Goal: Transaction & Acquisition: Purchase product/service

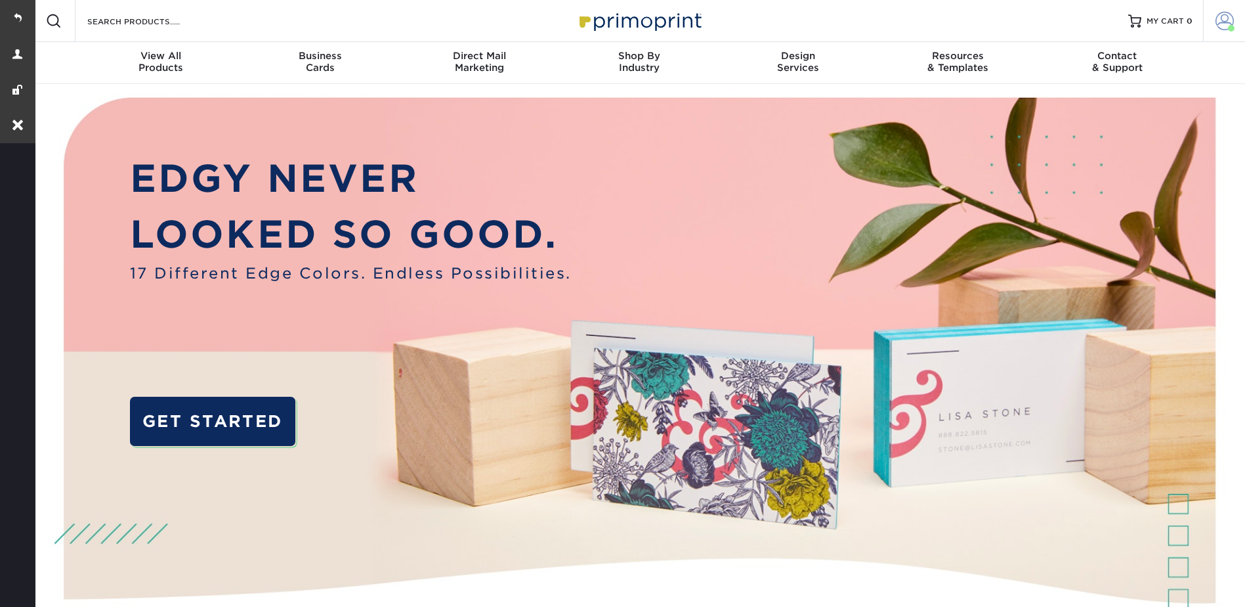
click at [1224, 13] on span at bounding box center [1225, 21] width 18 height 18
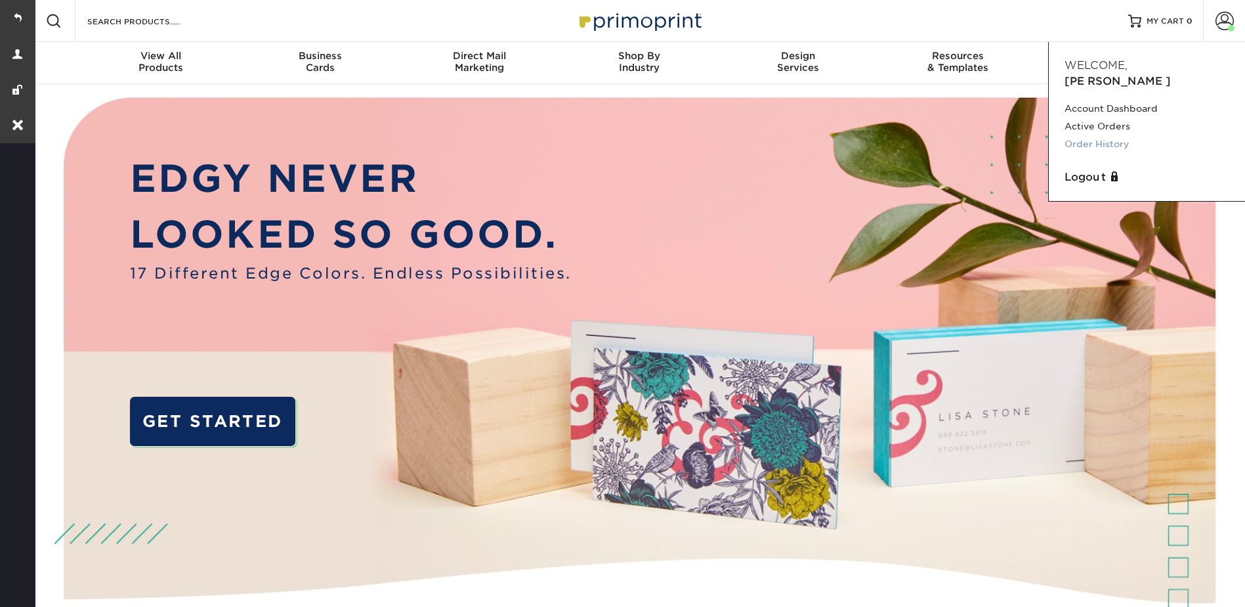
click at [1110, 135] on link "Order History" at bounding box center [1147, 144] width 165 height 18
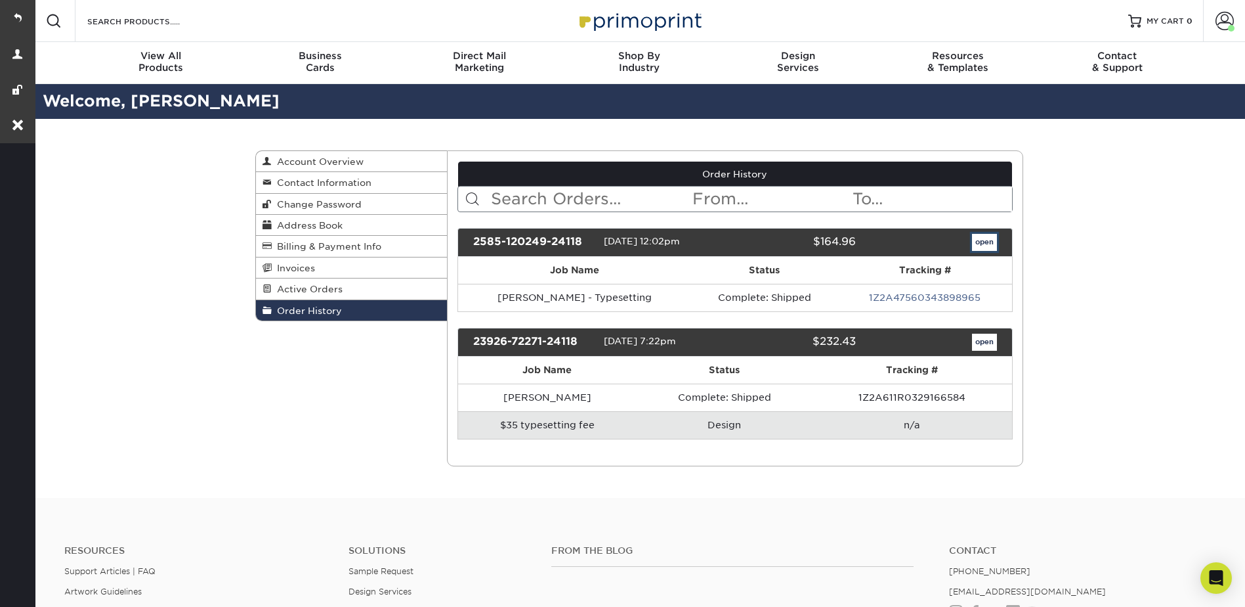
click at [976, 248] on link "open" at bounding box center [984, 242] width 25 height 17
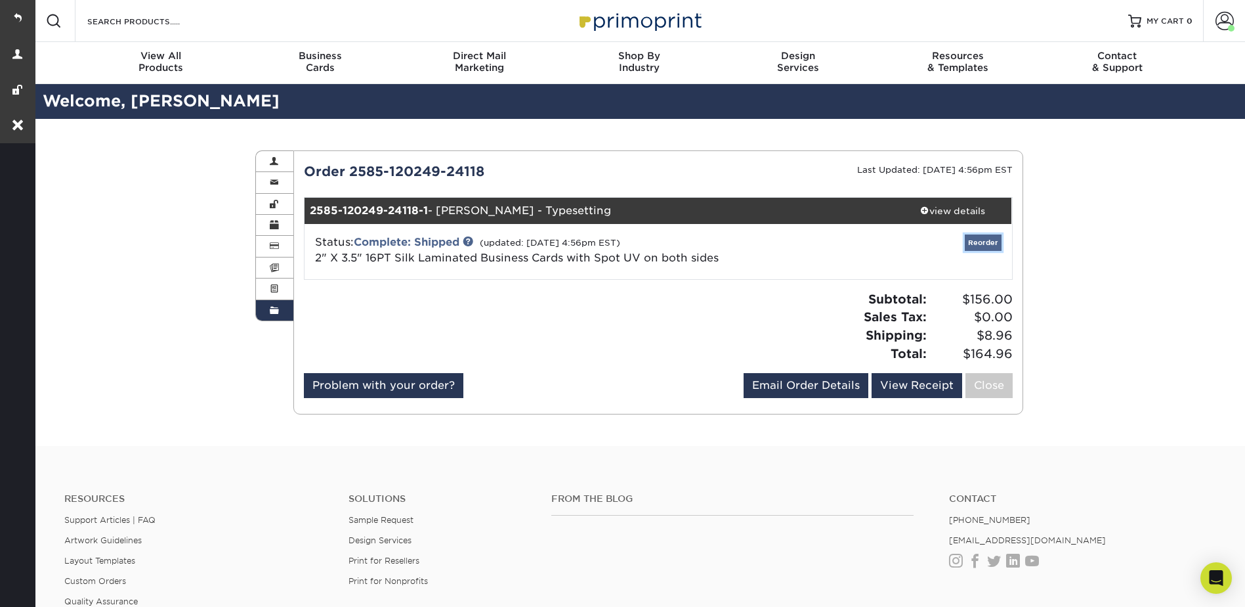
click at [971, 243] on link "Reorder" at bounding box center [983, 242] width 37 height 16
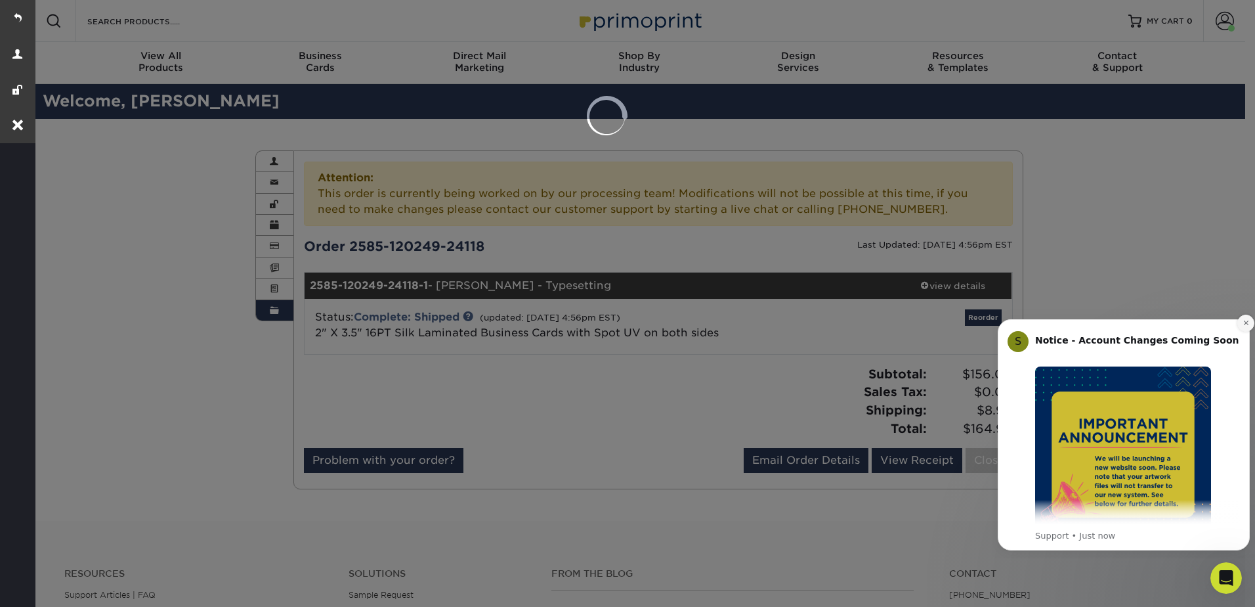
click at [1245, 322] on icon "Dismiss notification" at bounding box center [1245, 322] width 5 height 5
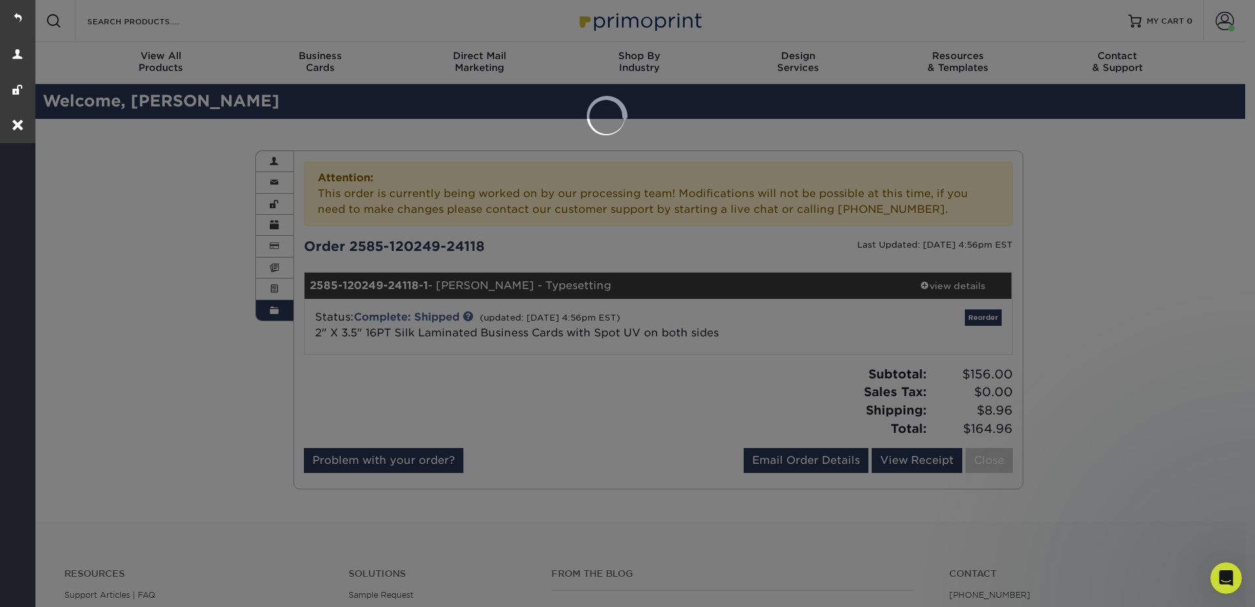
click at [989, 315] on div at bounding box center [627, 303] width 1255 height 607
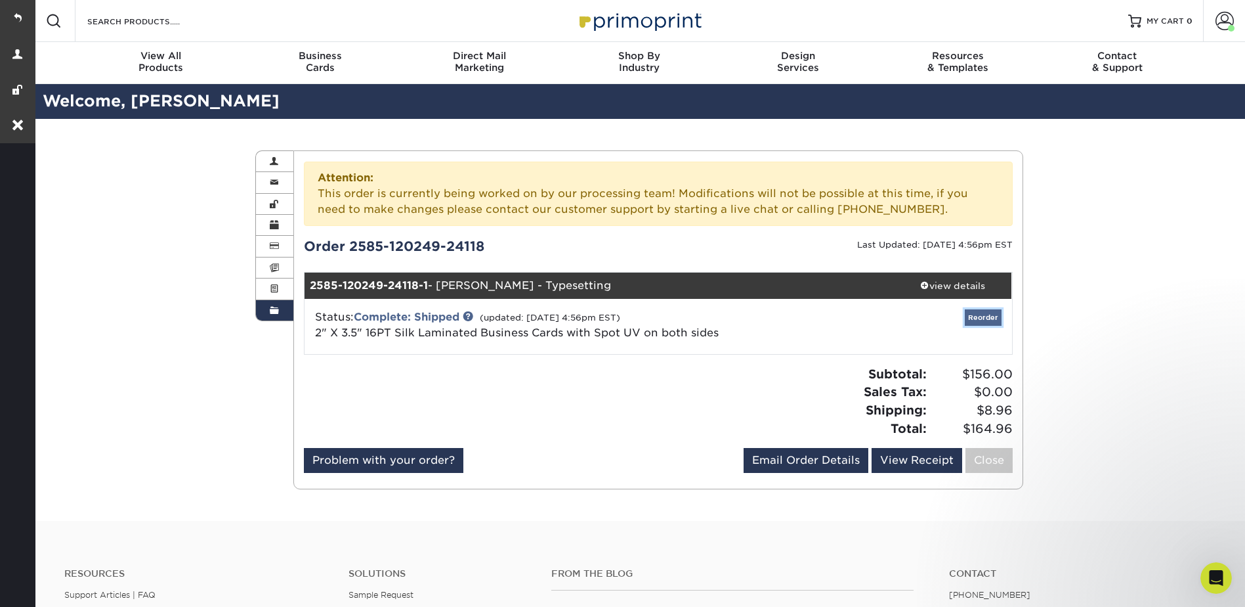
click at [981, 314] on link "Reorder" at bounding box center [983, 317] width 37 height 16
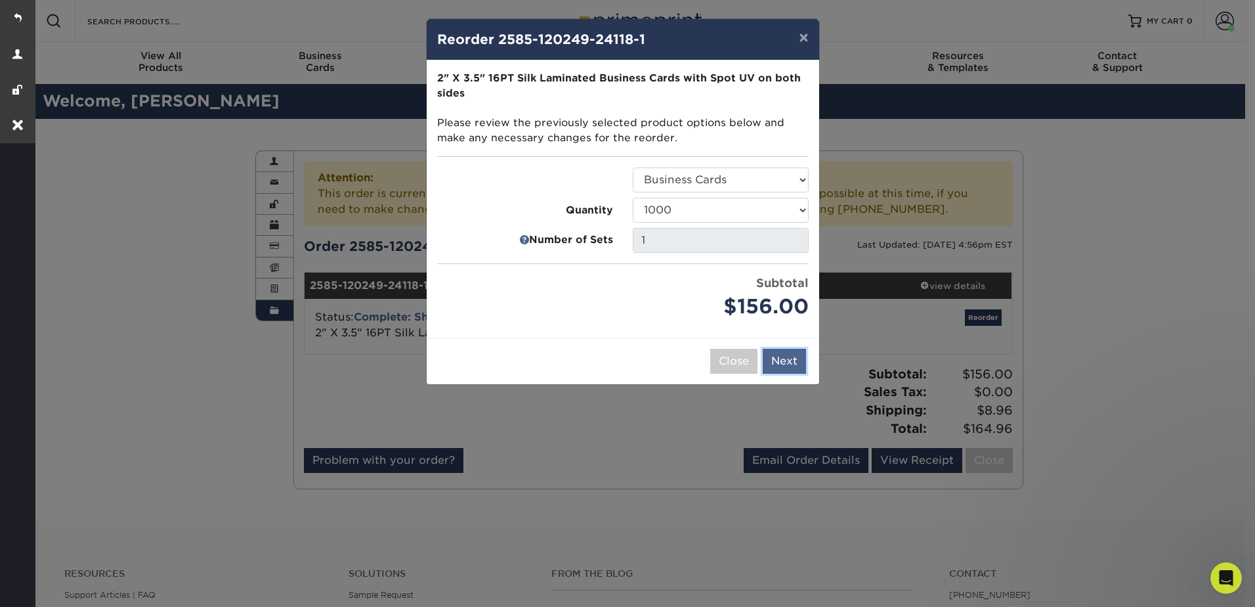
click at [790, 369] on button "Next" at bounding box center [784, 361] width 43 height 25
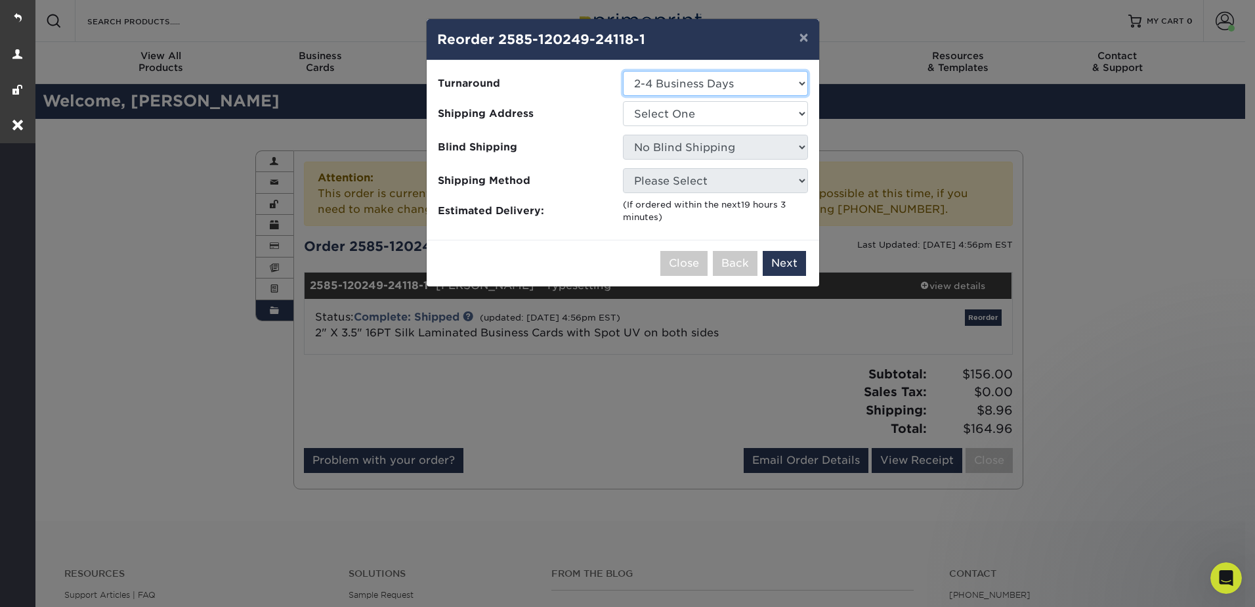
click at [660, 82] on select "Select One 2-4 Business Days" at bounding box center [715, 83] width 185 height 25
click at [659, 81] on select "Select One 2-4 Business Days" at bounding box center [715, 83] width 185 height 25
click at [660, 107] on select "Select One Keith K. Beck Trey Cox" at bounding box center [715, 113] width 185 height 25
select select "254483"
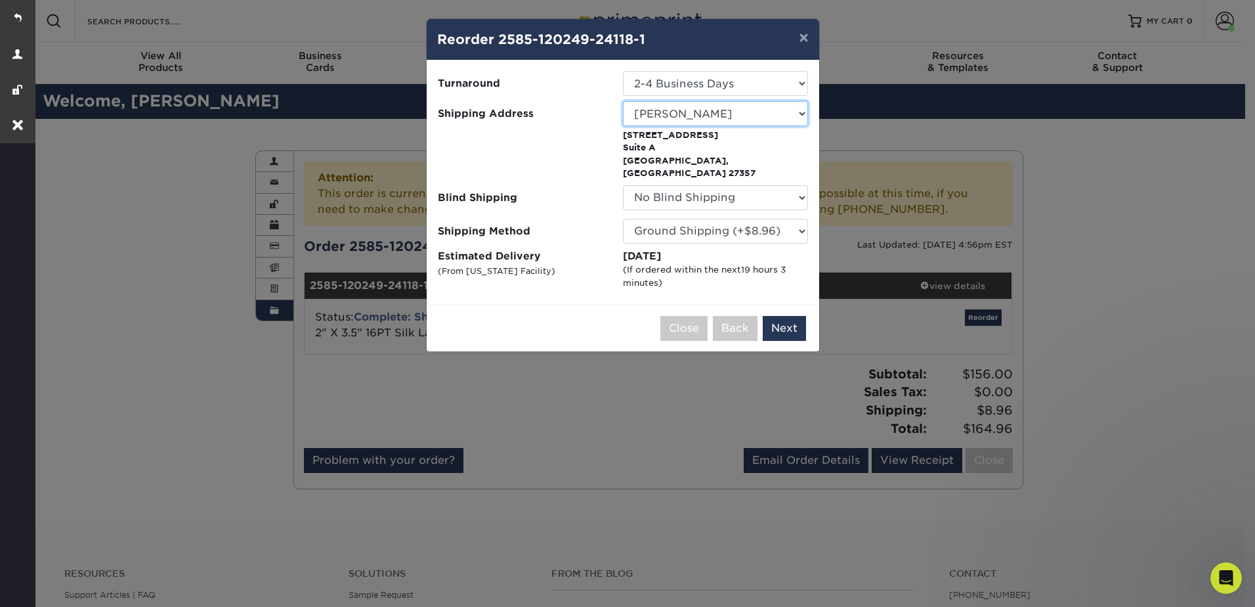
click at [666, 110] on select "Select One Keith K. Beck Trey Cox" at bounding box center [715, 113] width 185 height 25
click at [623, 101] on select "Select One Keith K. Beck Trey Cox" at bounding box center [715, 113] width 185 height 25
click at [784, 319] on button "Next" at bounding box center [784, 328] width 43 height 25
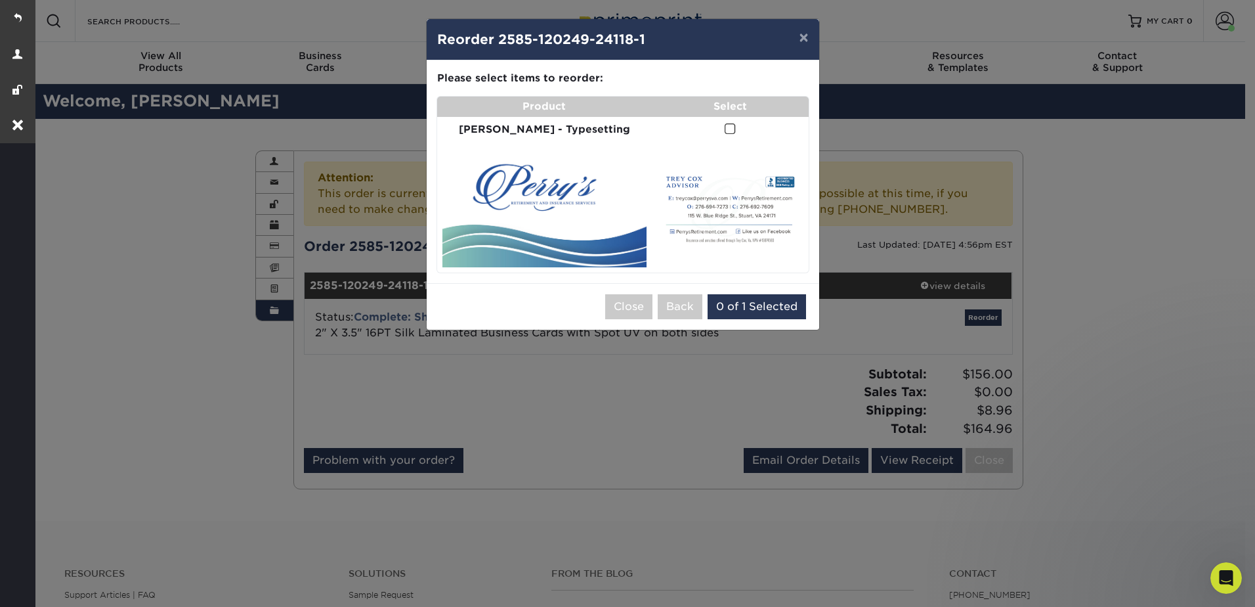
click at [725, 127] on span at bounding box center [730, 129] width 11 height 12
click at [0, 0] on input "checkbox" at bounding box center [0, 0] width 0 height 0
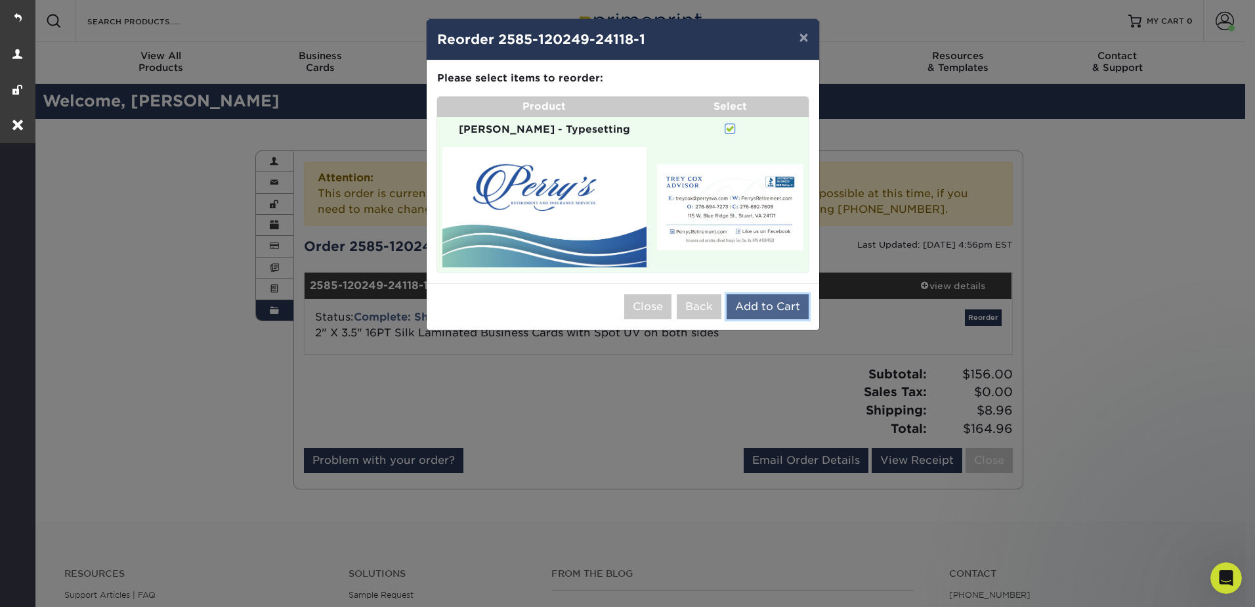
click at [762, 296] on button "Add to Cart" at bounding box center [768, 306] width 82 height 25
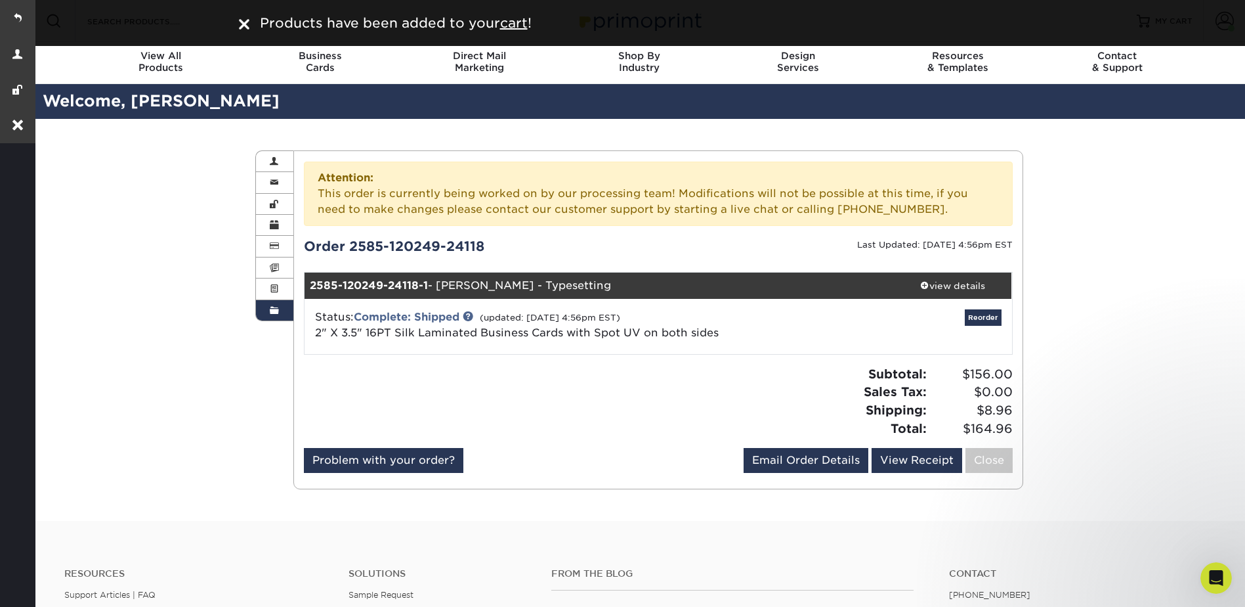
click at [1069, 270] on div "Order History Account Overview Contact Information Change Password Address Book…" at bounding box center [639, 320] width 1213 height 402
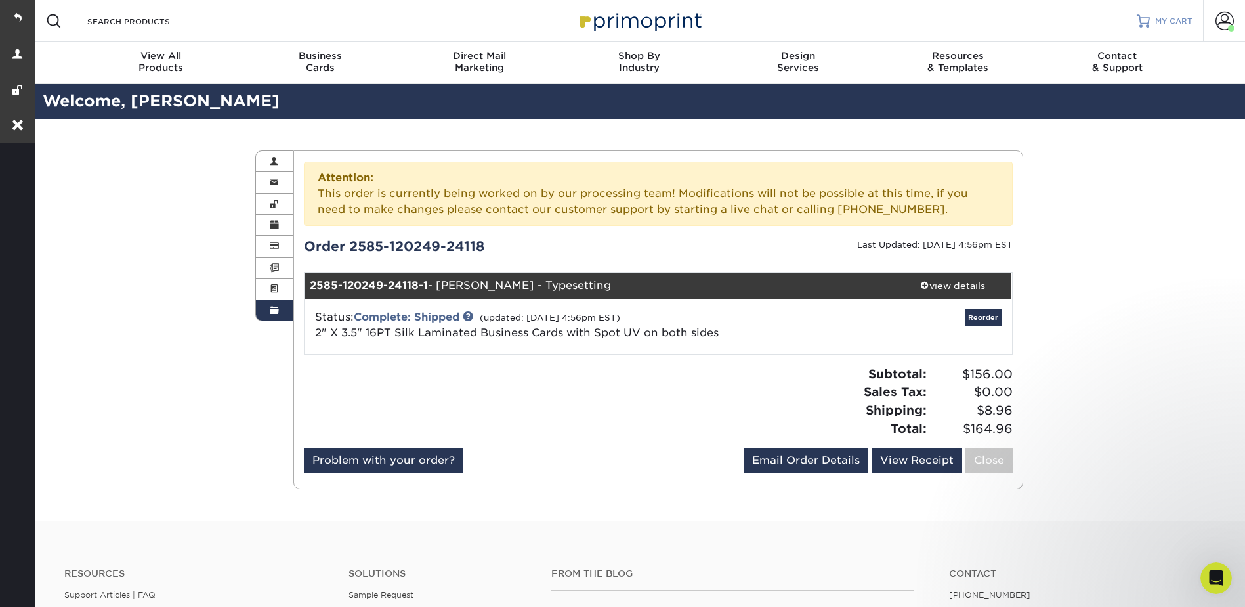
click at [1184, 17] on span "MY CART" at bounding box center [1173, 21] width 37 height 11
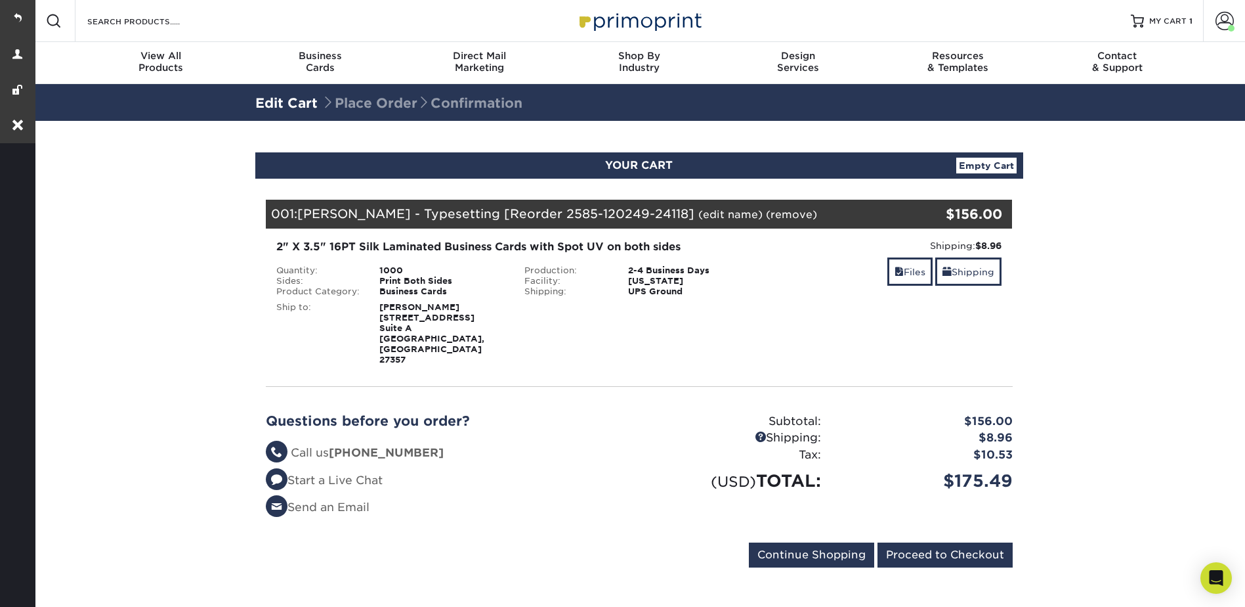
click at [698, 210] on link "(edit name)" at bounding box center [730, 214] width 64 height 12
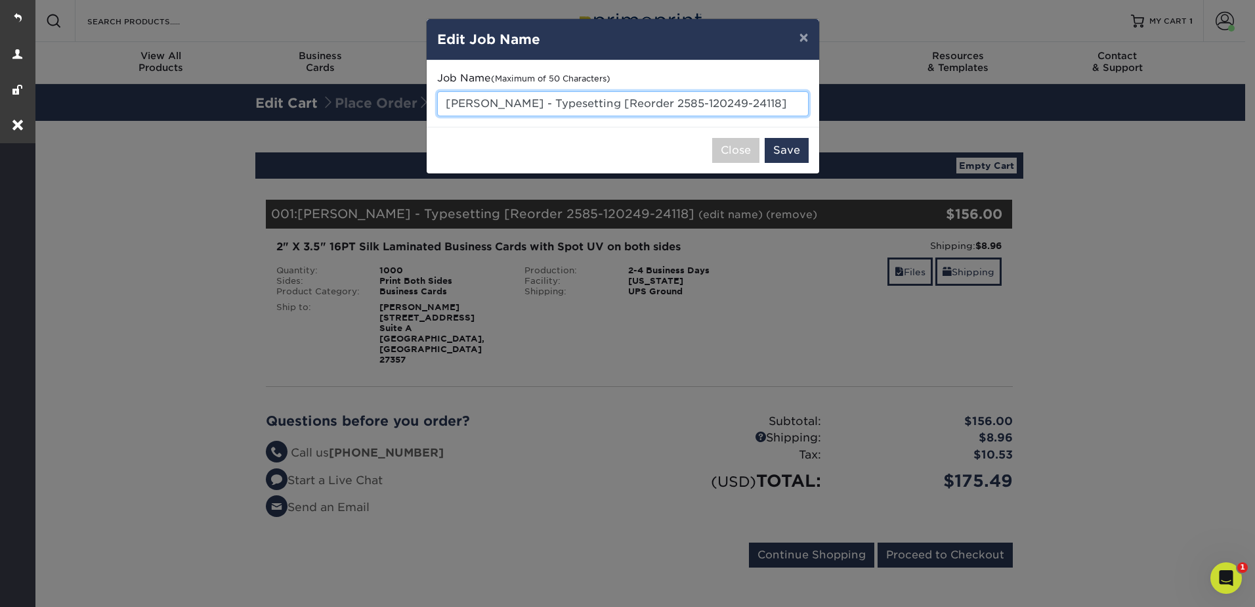
drag, startPoint x: 446, startPoint y: 104, endPoint x: 754, endPoint y: 114, distance: 308.7
click at [754, 114] on input "Trey Cox - Typesetting [Reorder 2585-120249-24118]" at bounding box center [623, 103] width 372 height 25
type input "Greg Tappas"
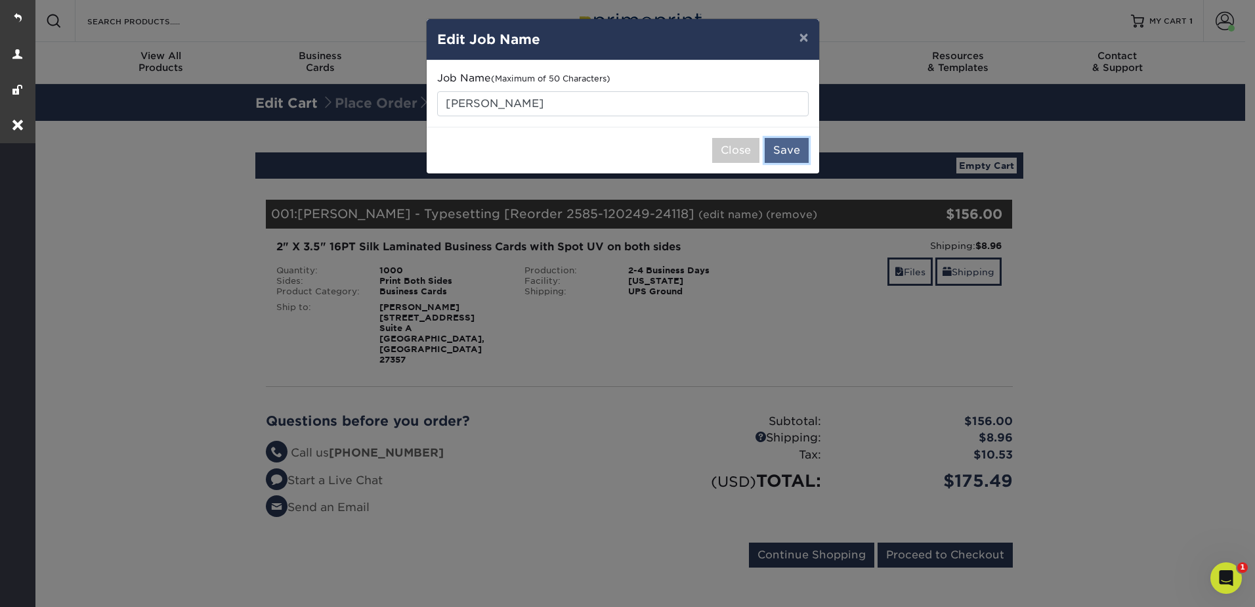
click at [790, 148] on button "Save" at bounding box center [787, 150] width 44 height 25
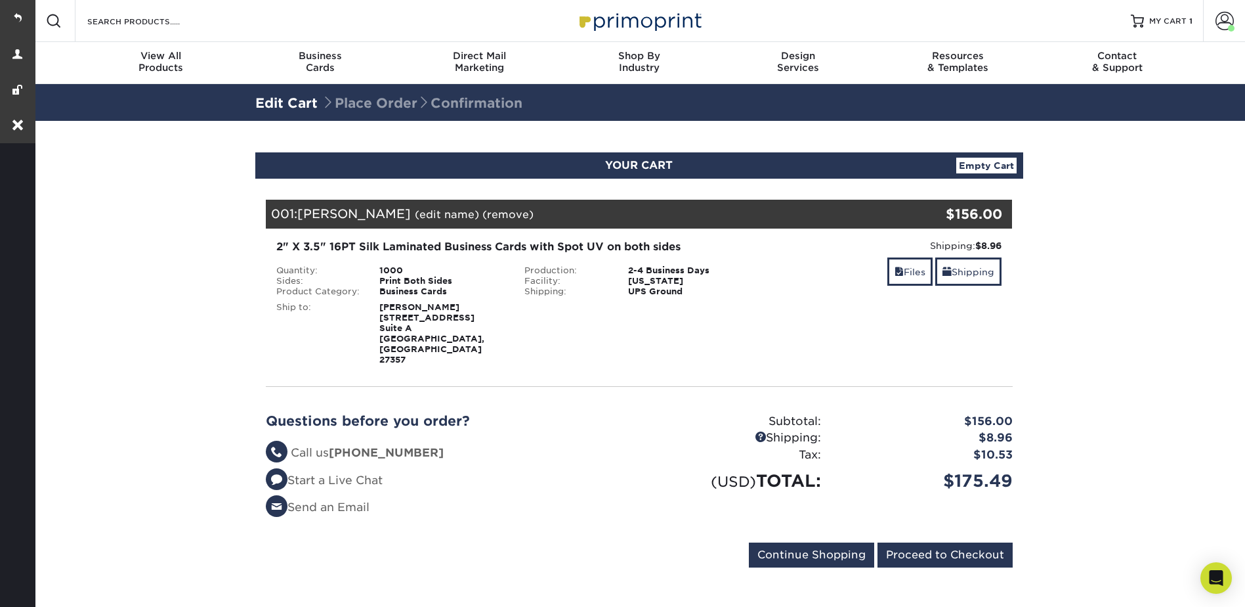
click at [418, 208] on link "(edit name)" at bounding box center [447, 214] width 64 height 12
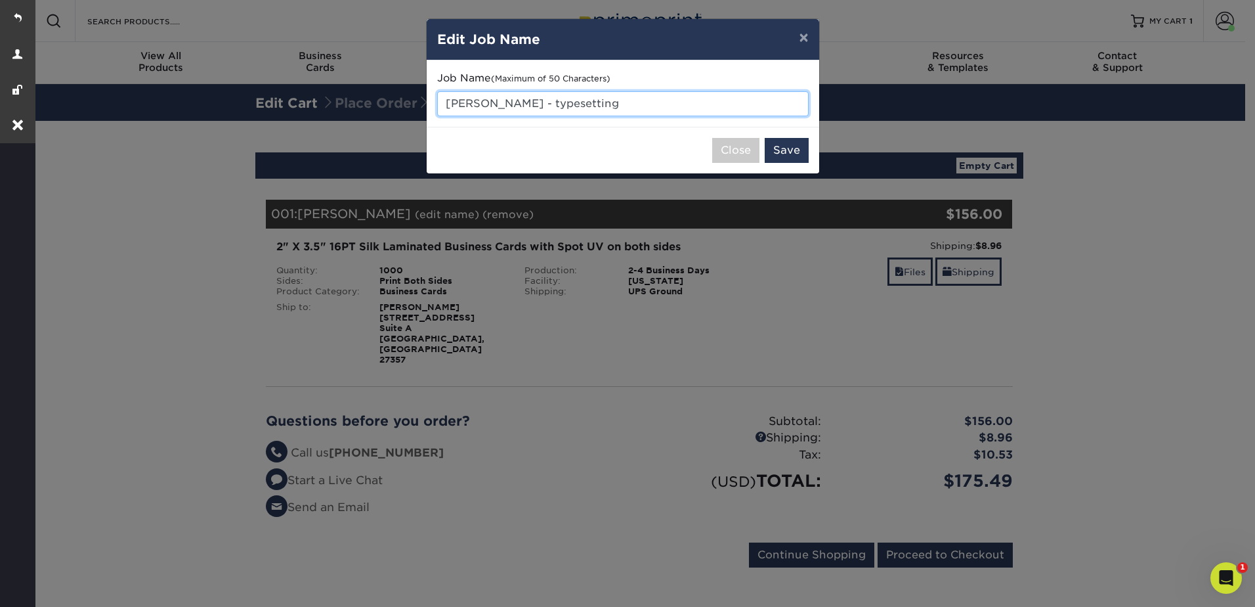
type input "Greg Tappas - typesetting"
click at [800, 130] on div "Close Save" at bounding box center [623, 150] width 393 height 47
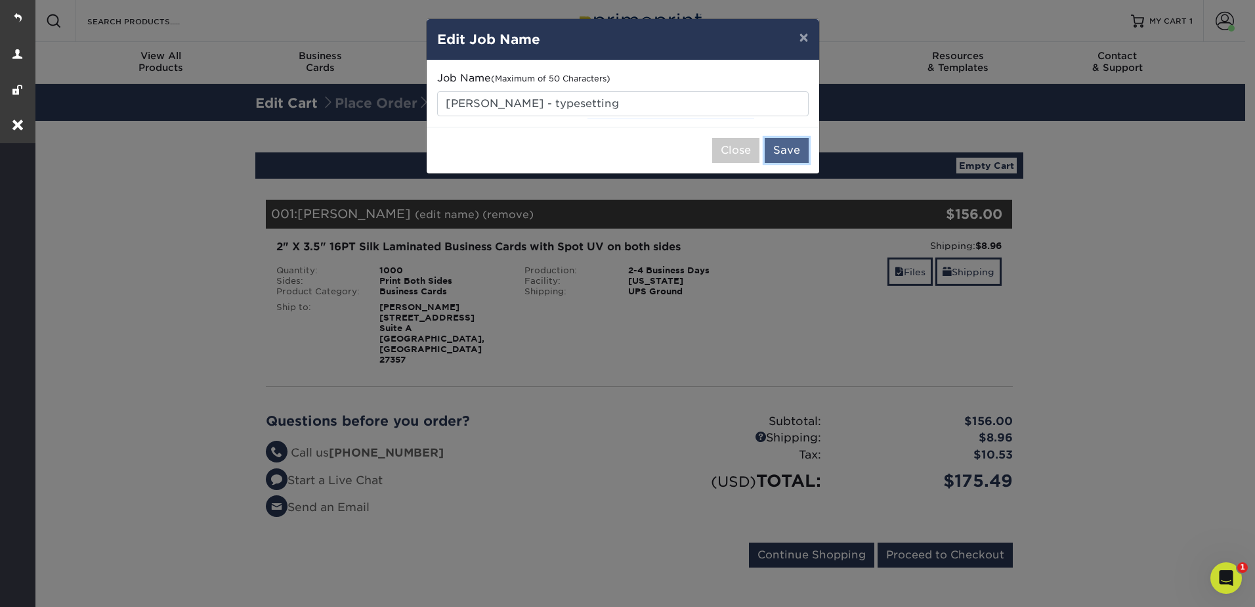
click at [794, 154] on button "Save" at bounding box center [787, 150] width 44 height 25
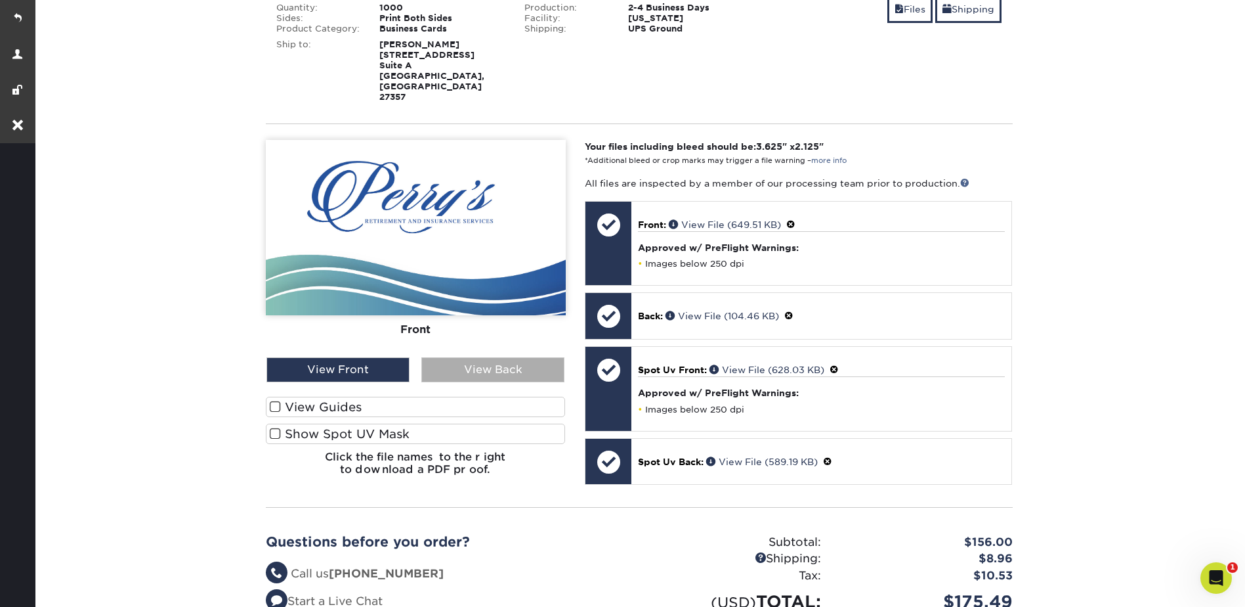
click at [487, 357] on div "View Back" at bounding box center [492, 369] width 143 height 25
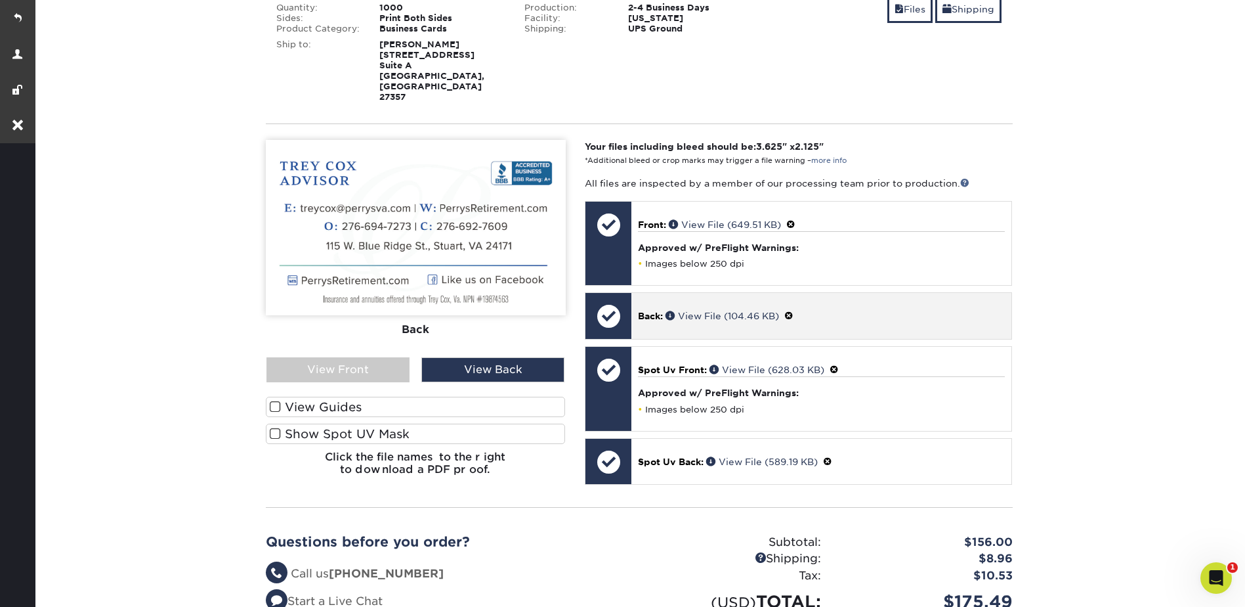
click at [794, 311] on span at bounding box center [788, 316] width 9 height 11
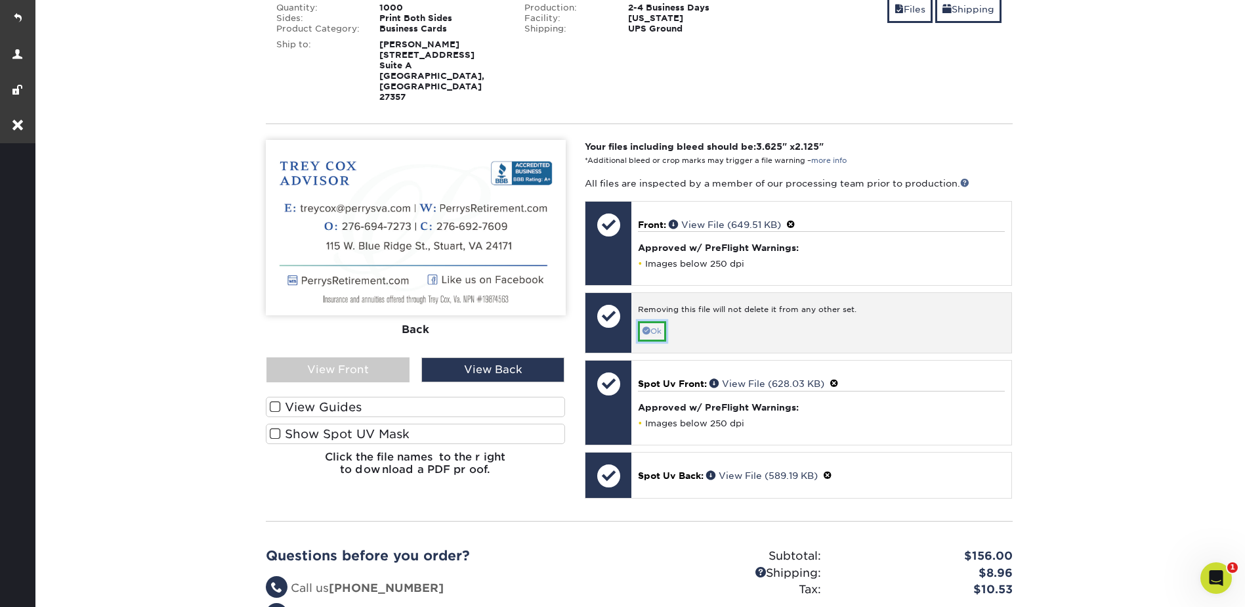
click at [660, 321] on link "Ok" at bounding box center [652, 331] width 28 height 20
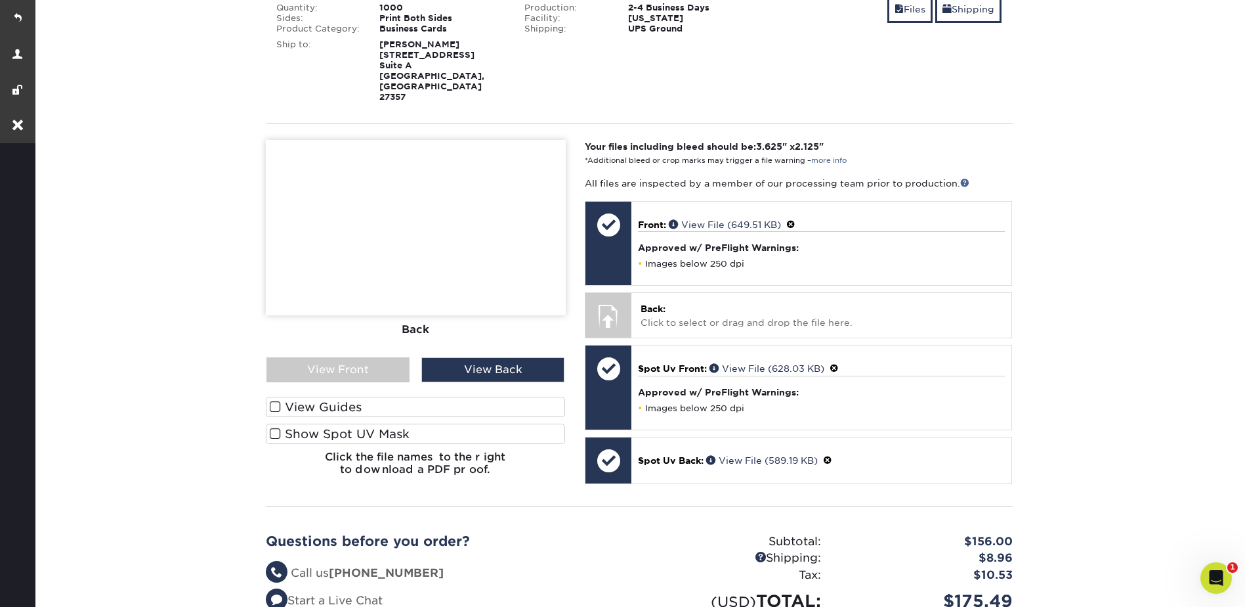
click at [370, 424] on div "View Guides Show Spot UV Mask" at bounding box center [416, 424] width 300 height 54
click at [370, 423] on label "Show Spot UV Mask" at bounding box center [416, 433] width 300 height 20
click at [0, 0] on input "Show Spot UV Mask" at bounding box center [0, 0] width 0 height 0
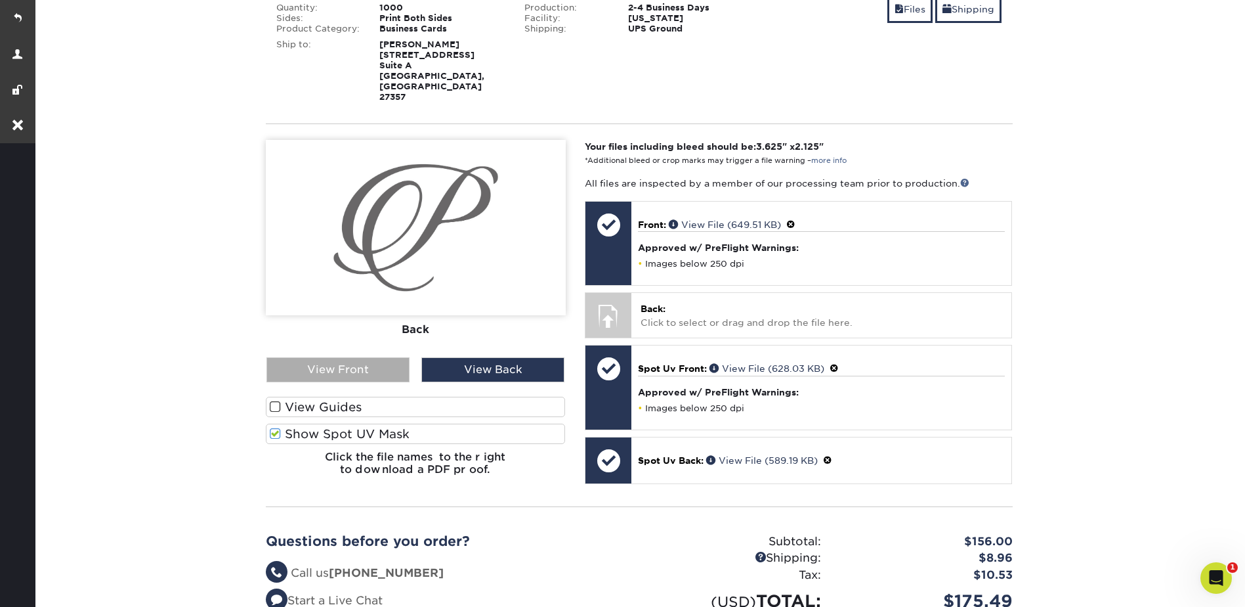
click at [337, 357] on div "View Front" at bounding box center [338, 369] width 143 height 25
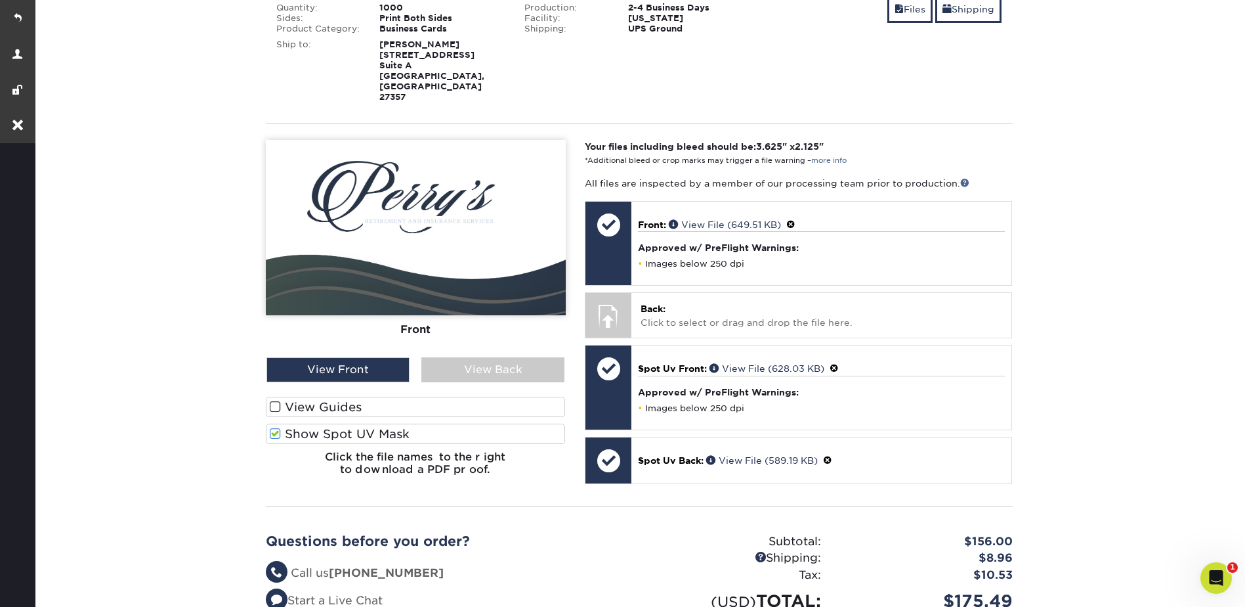
click at [1058, 198] on section "YOUR CART Empty Cart Your Cart is Empty View Account Active Orders Order Histor…" at bounding box center [639, 296] width 1213 height 876
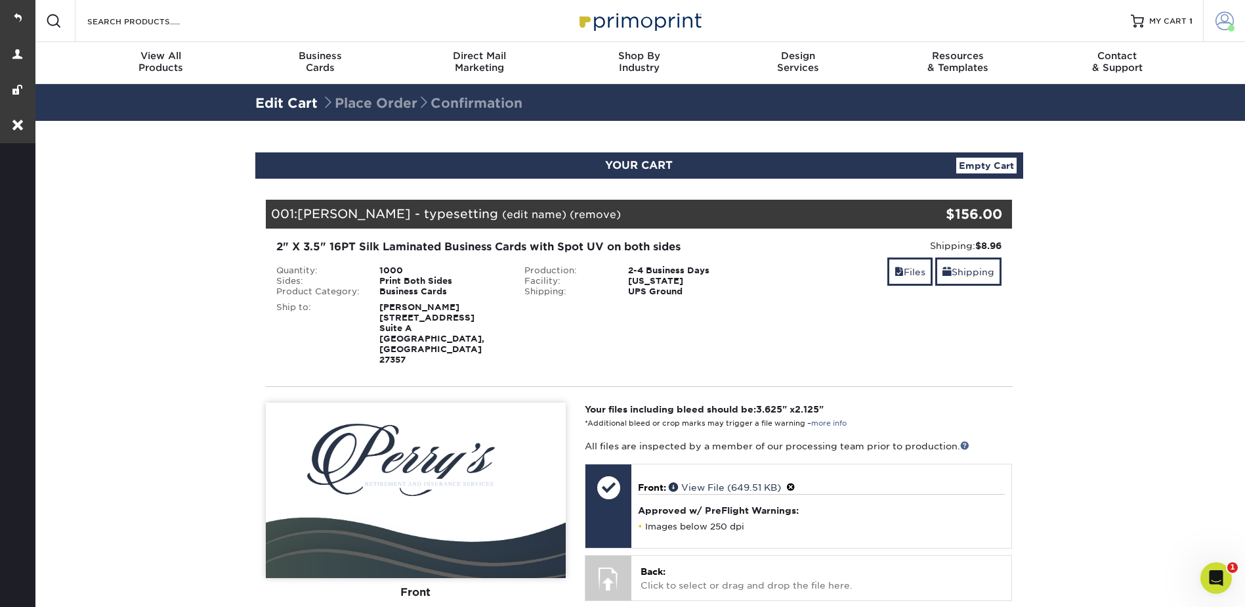
drag, startPoint x: 1232, startPoint y: 14, endPoint x: 1220, endPoint y: 20, distance: 12.3
click at [1232, 14] on span at bounding box center [1225, 21] width 18 height 18
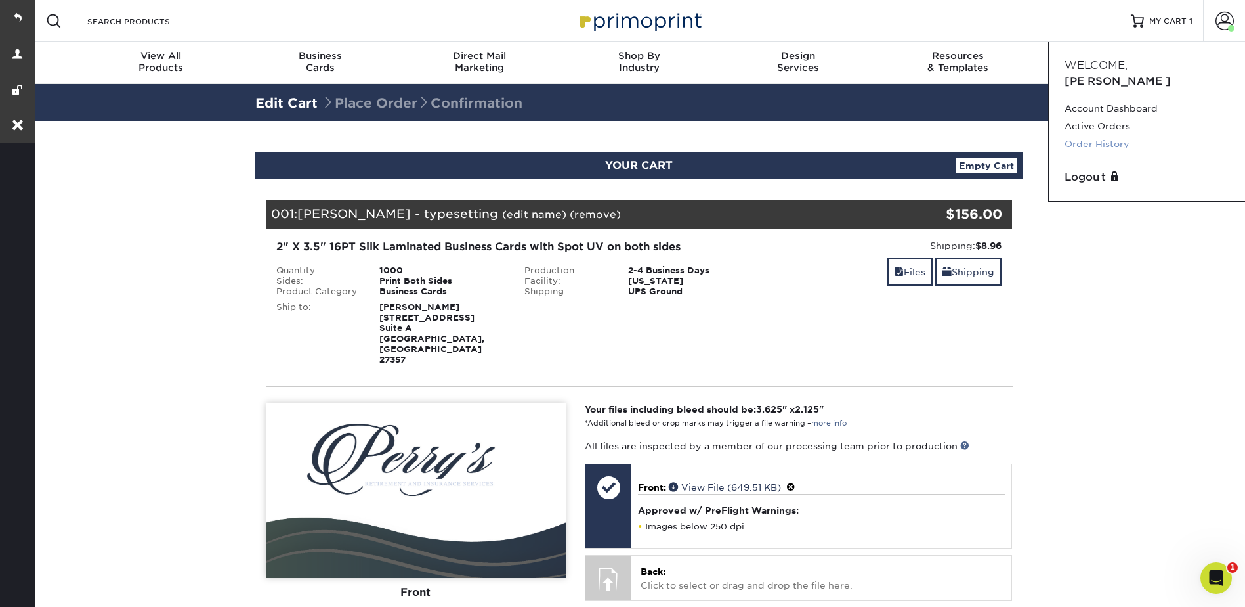
click at [1103, 135] on link "Order History" at bounding box center [1147, 144] width 165 height 18
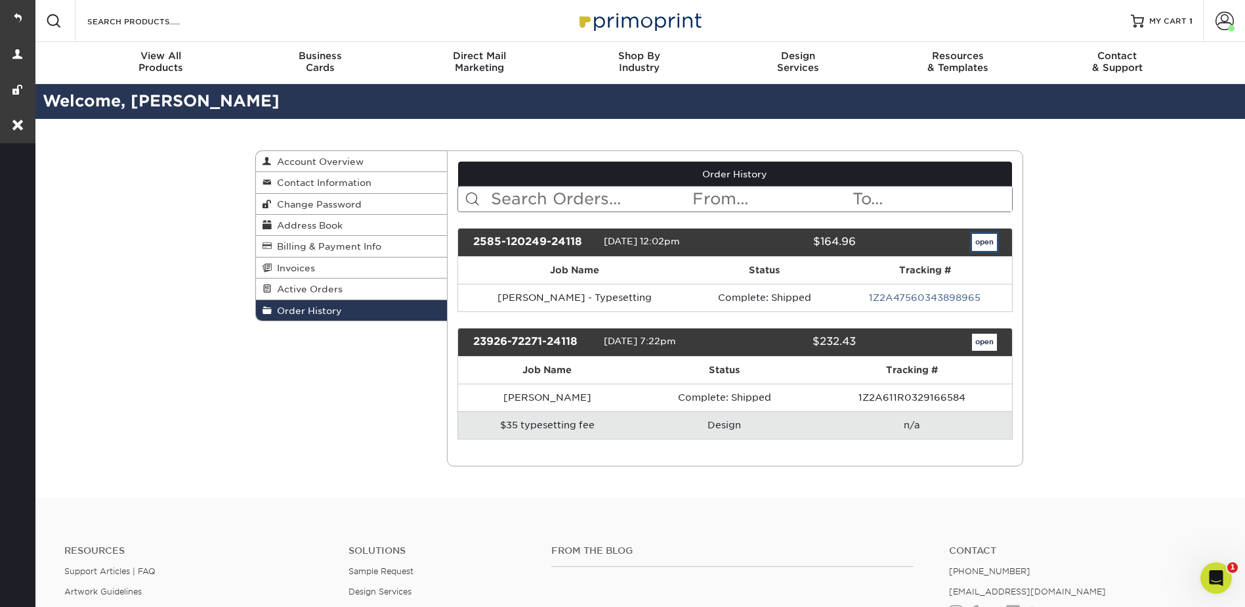
click at [979, 242] on link "open" at bounding box center [984, 242] width 25 height 17
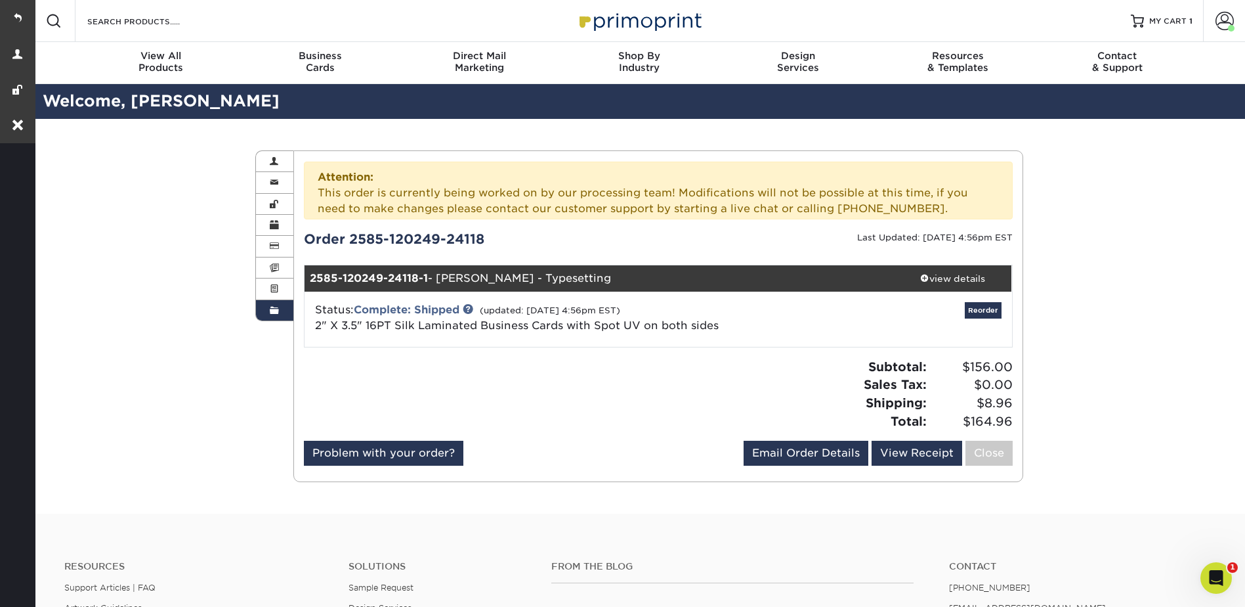
click at [926, 214] on div "Attention: This order is currently being worked on by our processing team! Modi…" at bounding box center [658, 190] width 709 height 58
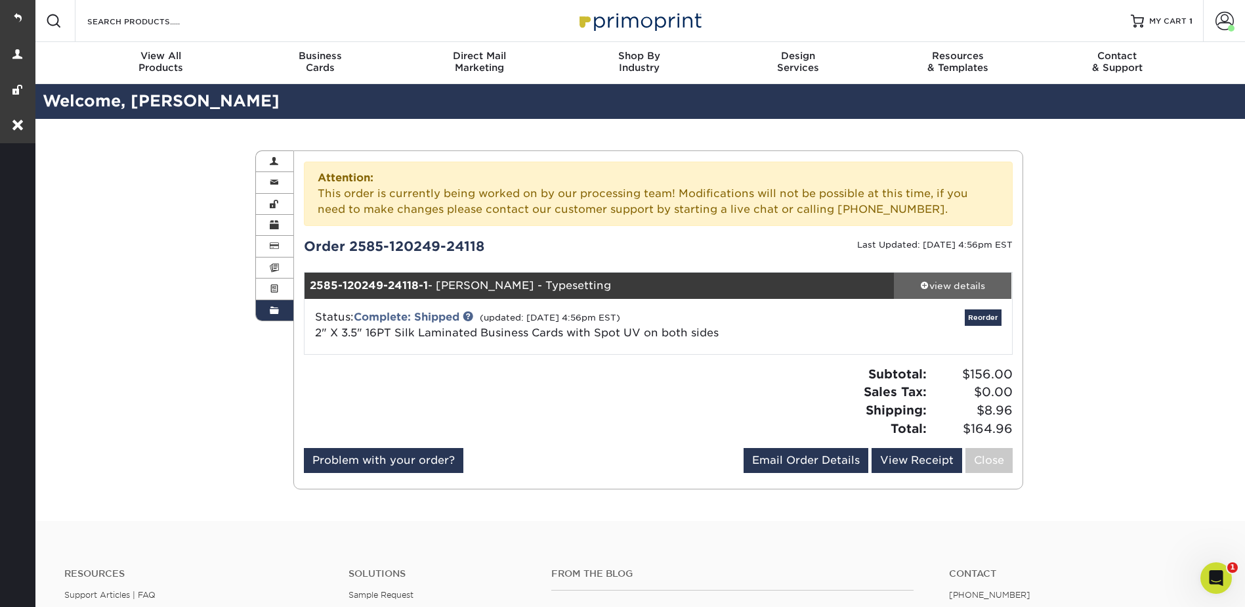
click at [938, 290] on div "view details" at bounding box center [953, 285] width 118 height 13
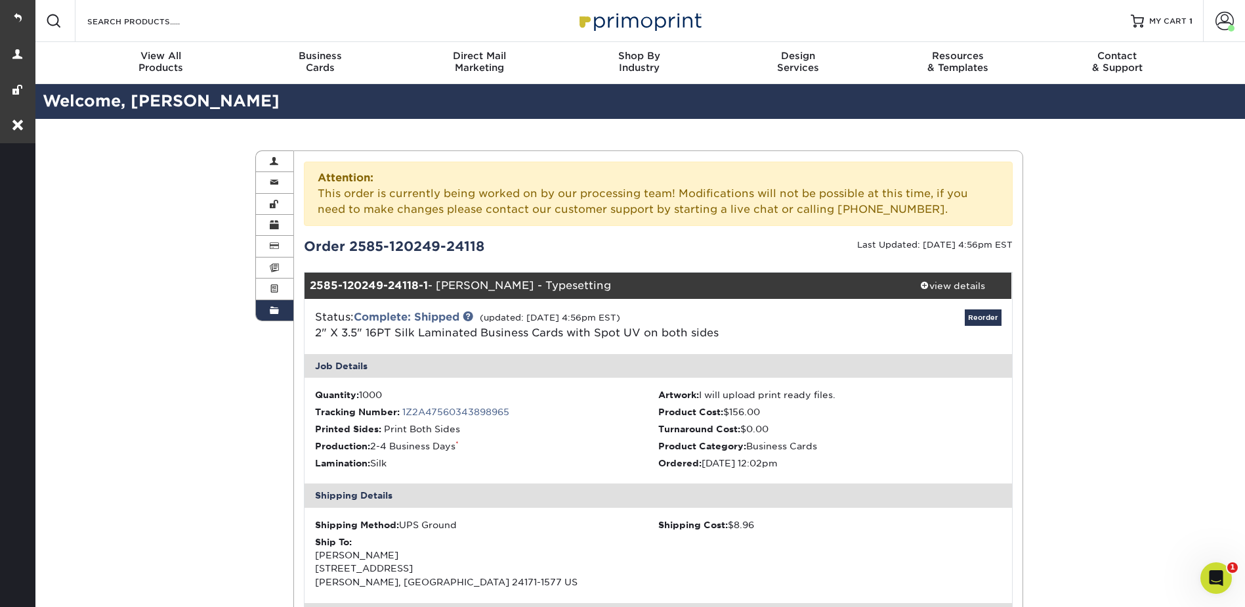
click at [1162, 16] on span "MY CART" at bounding box center [1168, 21] width 37 height 11
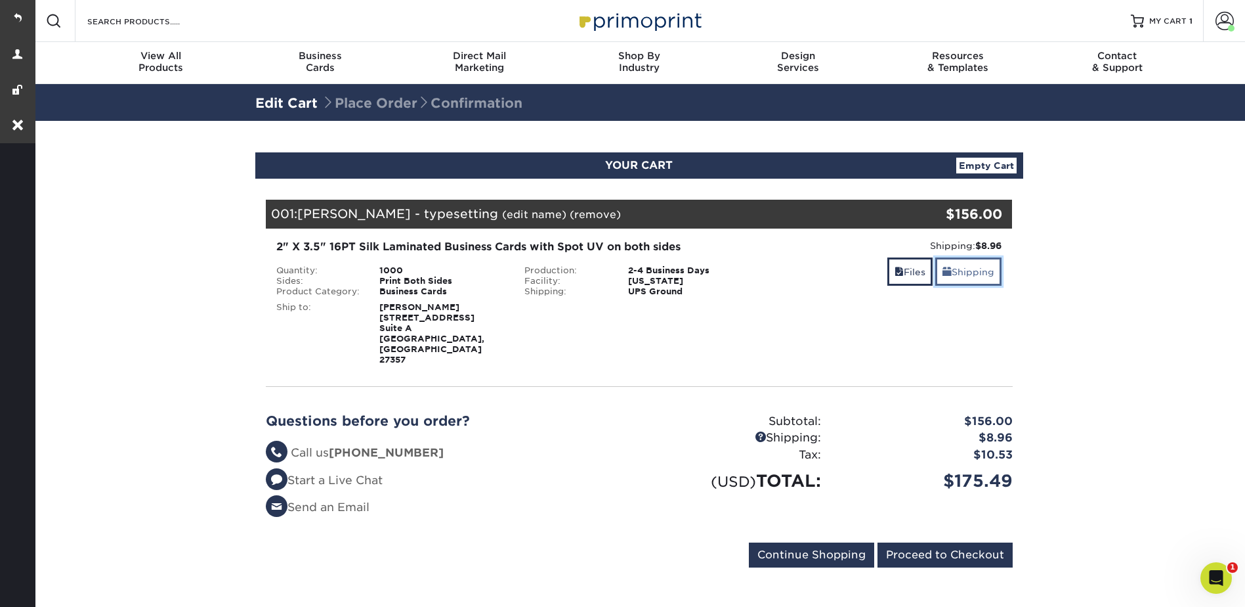
click at [965, 271] on link "Shipping" at bounding box center [968, 271] width 66 height 28
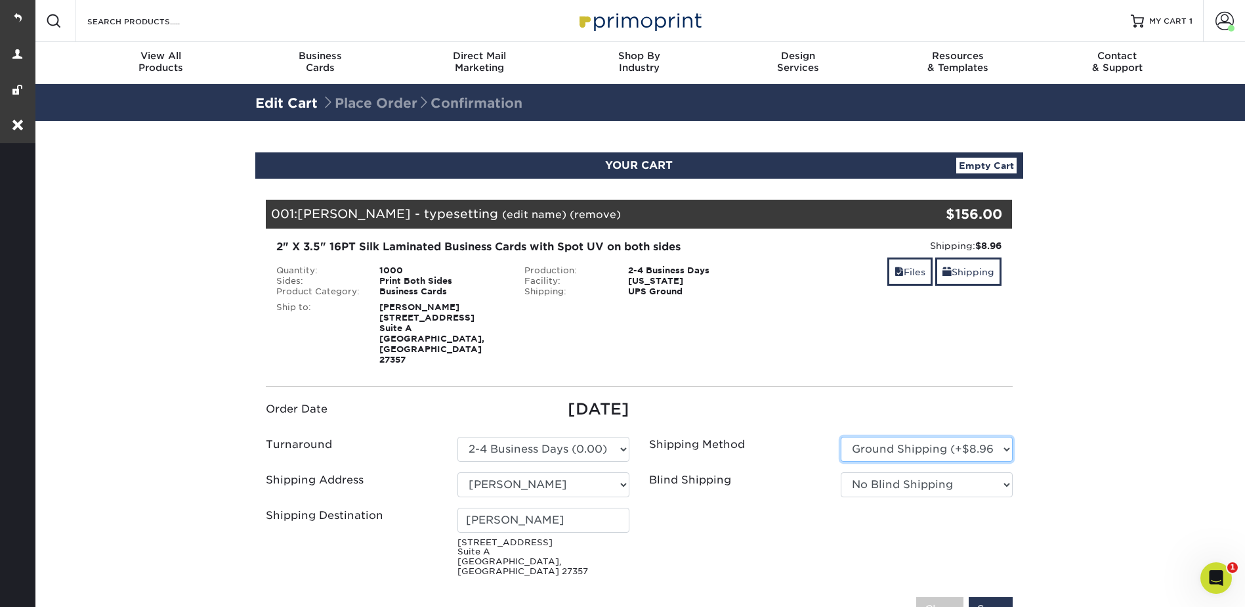
click at [879, 437] on select "Please Select Ground Shipping (+$8.96) 3 Day Shipping Service (+$19.92) 2 Day A…" at bounding box center [927, 449] width 172 height 25
select select "13"
click at [841, 437] on select "Please Select Ground Shipping (+$8.96) 3 Day Shipping Service (+$19.92) 2 Day A…" at bounding box center [927, 449] width 172 height 25
click at [1075, 276] on section "YOUR CART Empty Cart Your Cart is Empty View Account Active Orders Order Histor…" at bounding box center [639, 499] width 1213 height 756
click at [979, 262] on link "Shipping" at bounding box center [968, 271] width 66 height 28
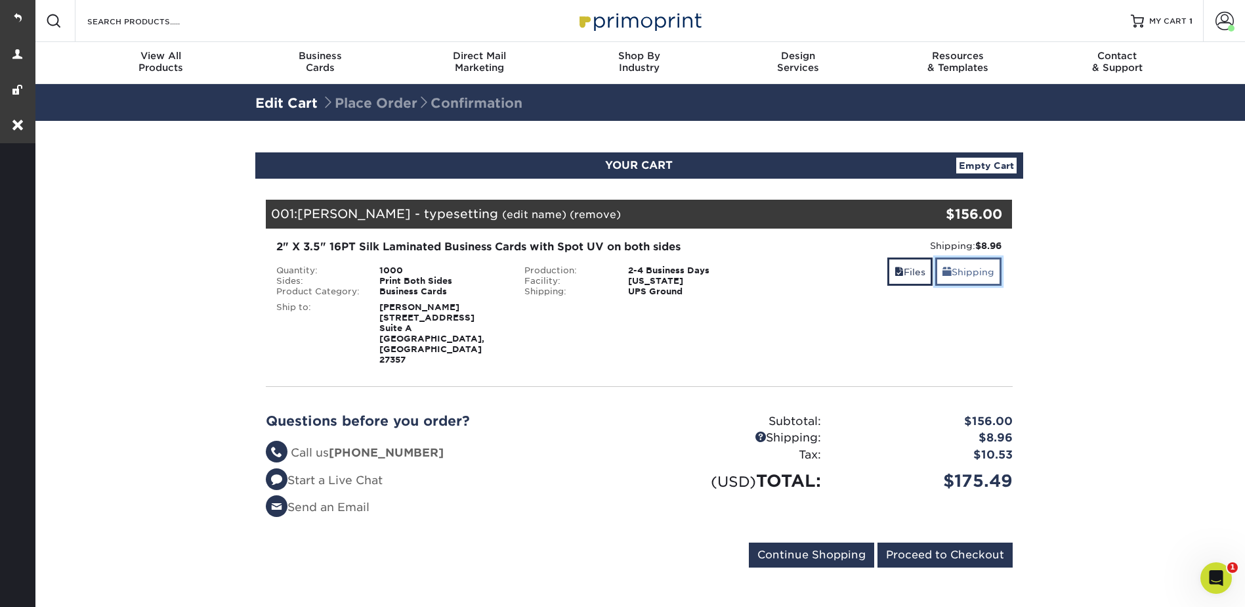
click at [962, 278] on link "Shipping" at bounding box center [968, 271] width 66 height 28
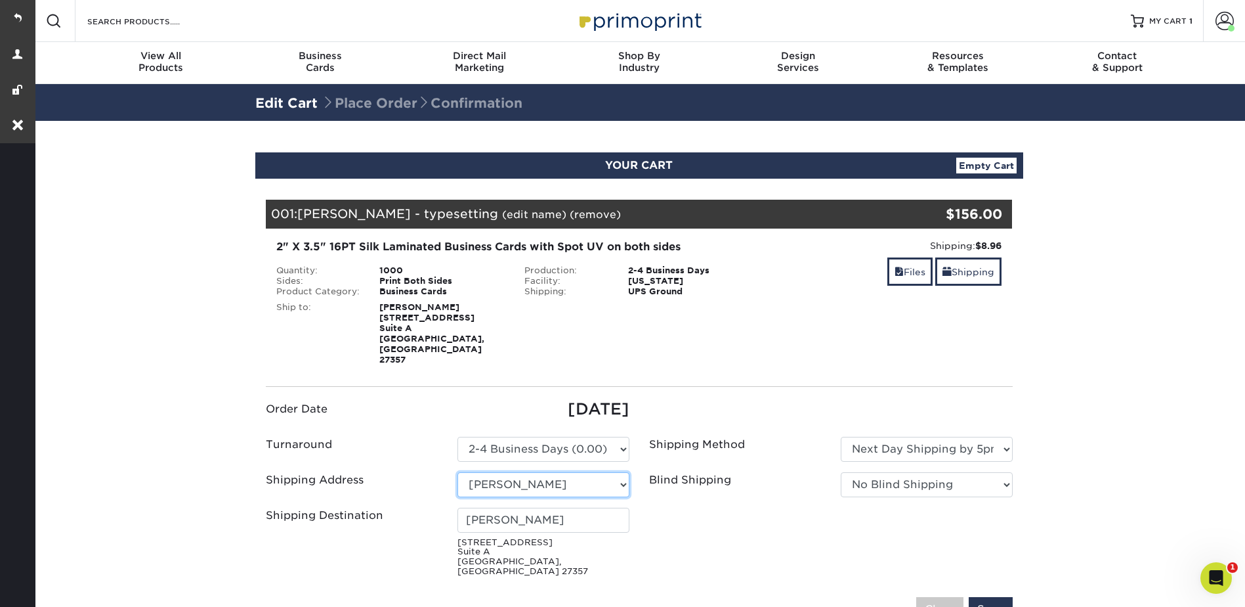
click at [549, 472] on select "Select One [PERSON_NAME] [PERSON_NAME] + Add New Address" at bounding box center [544, 484] width 172 height 25
select select "newaddress"
click at [458, 472] on select "Select One Keith K. Beck Trey Cox + Add New Address" at bounding box center [544, 484] width 172 height 25
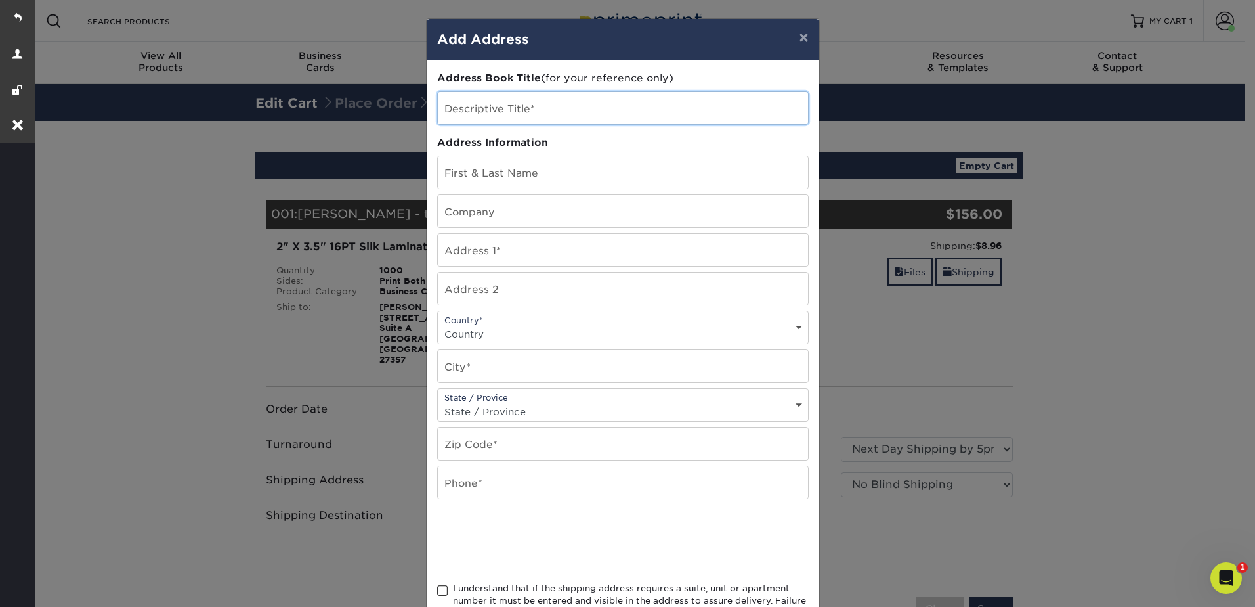
click at [488, 114] on input "text" at bounding box center [623, 108] width 370 height 32
type input "[PERSON_NAME]"
click at [481, 253] on input "text" at bounding box center [623, 250] width 370 height 32
paste input "1Z2A46810317214394"
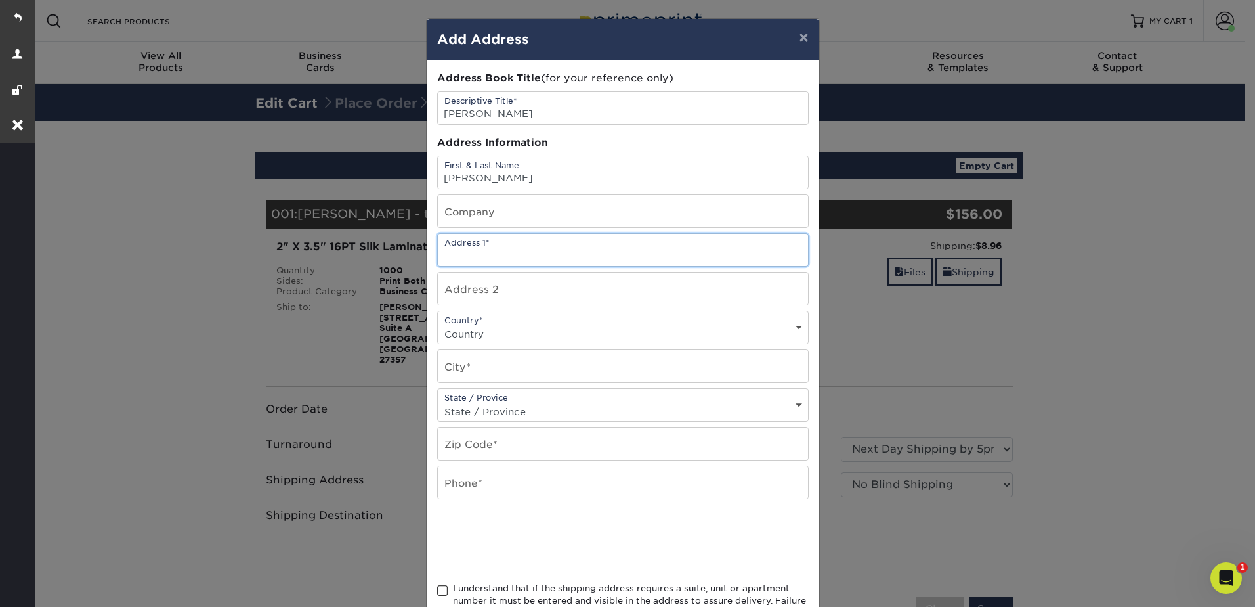
type input "1Z2A46810317214394"
drag, startPoint x: 546, startPoint y: 251, endPoint x: 411, endPoint y: 253, distance: 134.6
click at [411, 253] on div "× Add Address Address Book Title (for your reference only) Descriptive Title* G…" at bounding box center [627, 303] width 1255 height 607
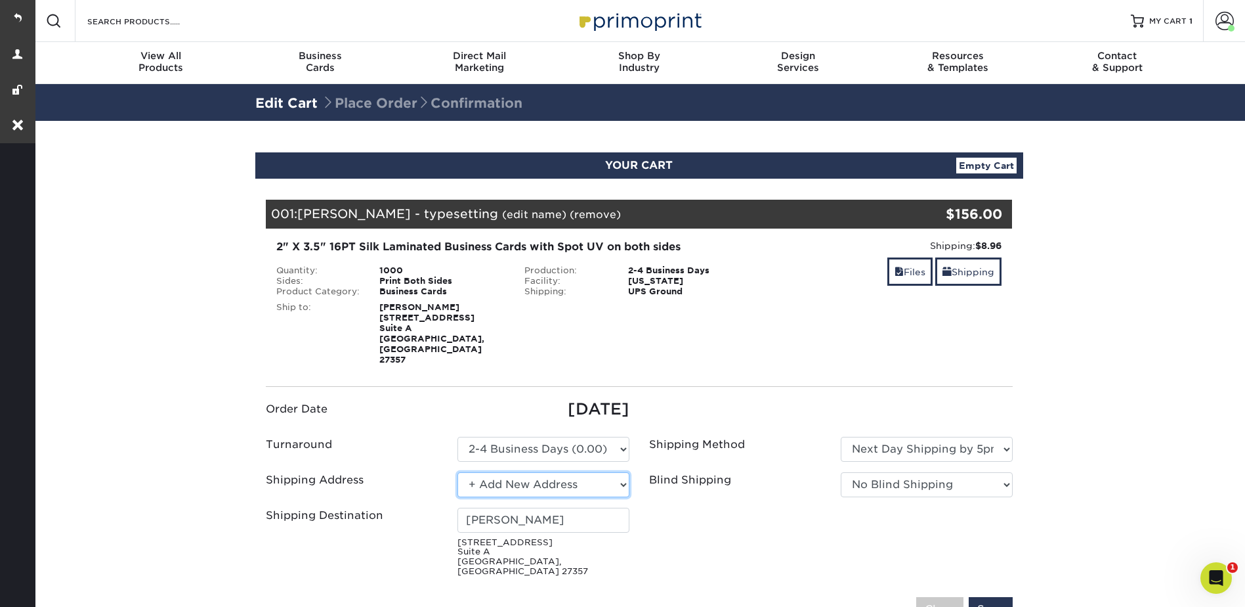
click at [563, 472] on select "Select One Keith K. Beck Trey Cox + Add New Address" at bounding box center [544, 484] width 172 height 25
click at [458, 472] on select "Select One Keith K. Beck Trey Cox + Add New Address" at bounding box center [544, 484] width 172 height 25
click at [518, 472] on select "Select One Keith K. Beck Trey Cox + Add New Address" at bounding box center [544, 484] width 172 height 25
click at [458, 472] on select "Select One Keith K. Beck Trey Cox + Add New Address" at bounding box center [544, 484] width 172 height 25
click at [511, 472] on select "Select One Keith K. Beck Trey Cox + Add New Address" at bounding box center [544, 484] width 172 height 25
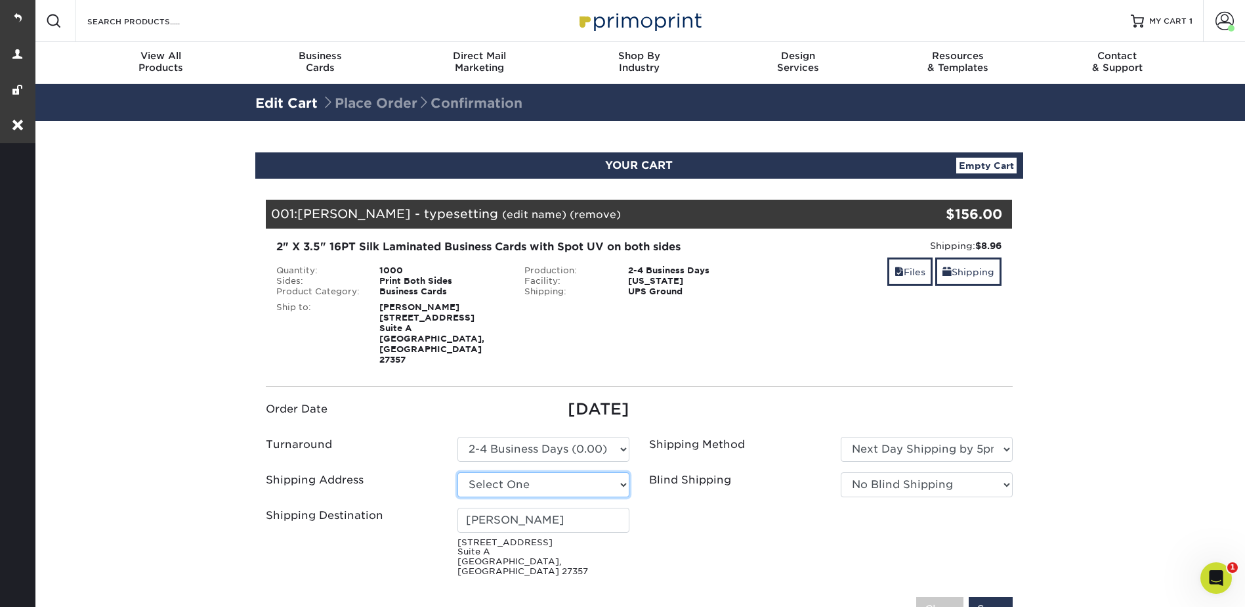
click at [458, 472] on select "Select One Keith K. Beck Trey Cox + Add New Address" at bounding box center [544, 484] width 172 height 25
click at [505, 472] on select "Select One Keith K. Beck Trey Cox + Add New Address" at bounding box center [544, 484] width 172 height 25
select select "newaddress"
click at [458, 472] on select "Select One Keith K. Beck Trey Cox + Add New Address" at bounding box center [544, 484] width 172 height 25
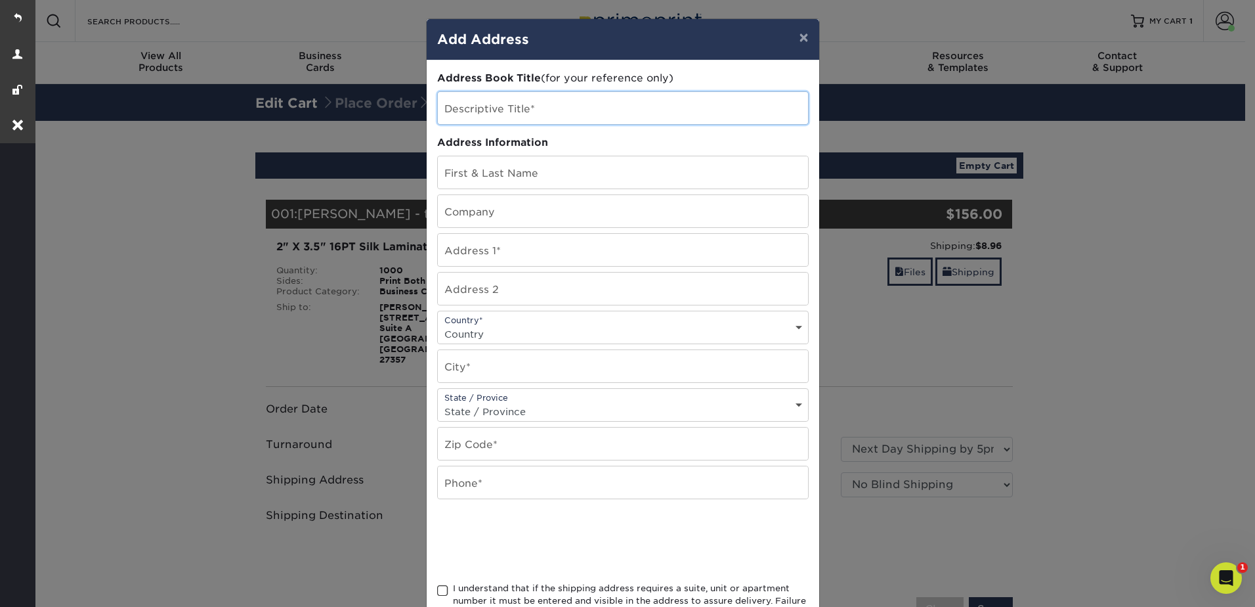
click at [502, 121] on input "text" at bounding box center [623, 108] width 370 height 32
type input "[PERSON_NAME]"
drag, startPoint x: 537, startPoint y: 255, endPoint x: 437, endPoint y: 246, distance: 100.9
click at [438, 246] on input "1Z2A46810317214394" at bounding box center [623, 250] width 370 height 32
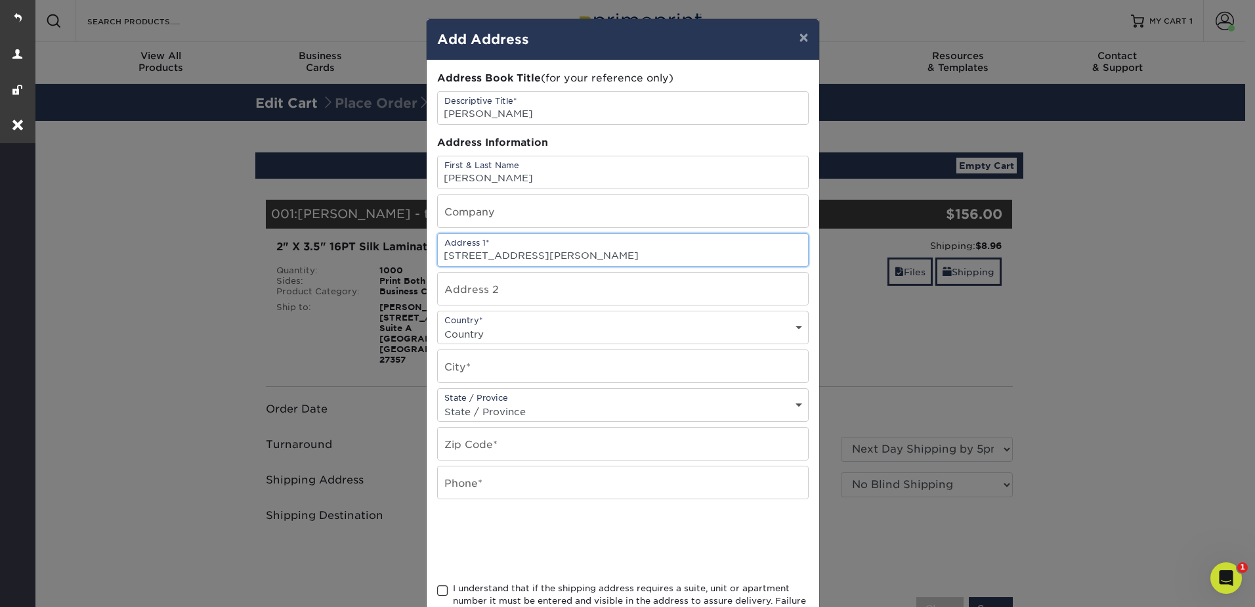
type input "125 Griffin Way"
select select "US"
type input "Canton"
select select "GA"
type input "30115"
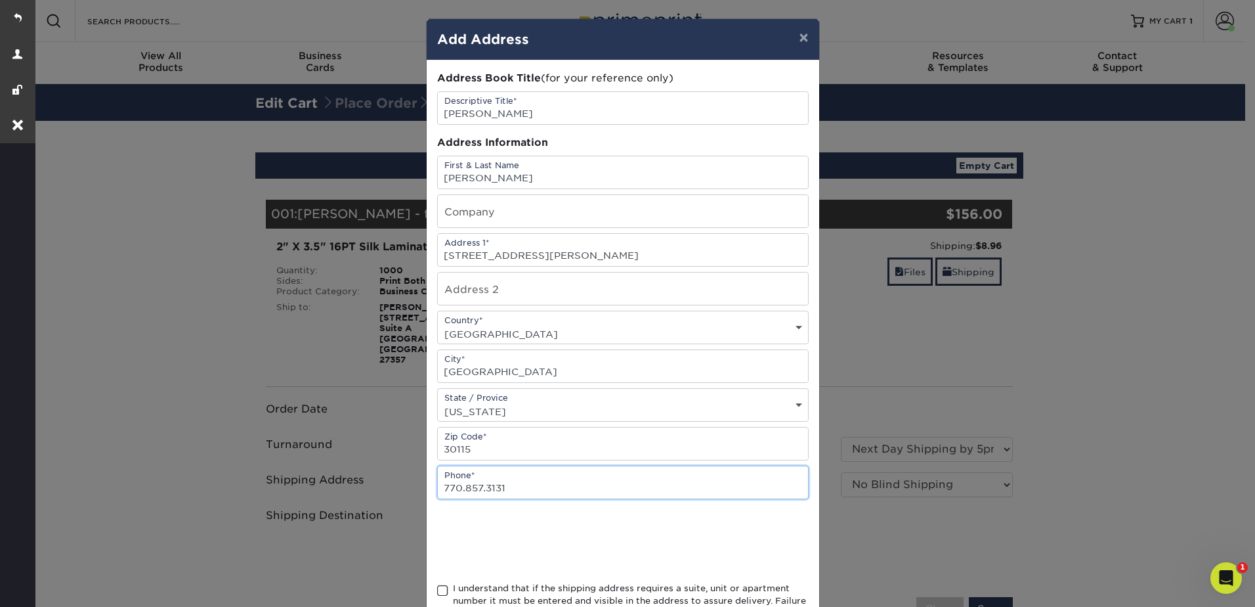
type input "770.857.3131"
click at [439, 591] on span at bounding box center [442, 590] width 11 height 12
click at [0, 0] on input "I understand that if the shipping address requires a suite, unit or apartment n…" at bounding box center [0, 0] width 0 height 0
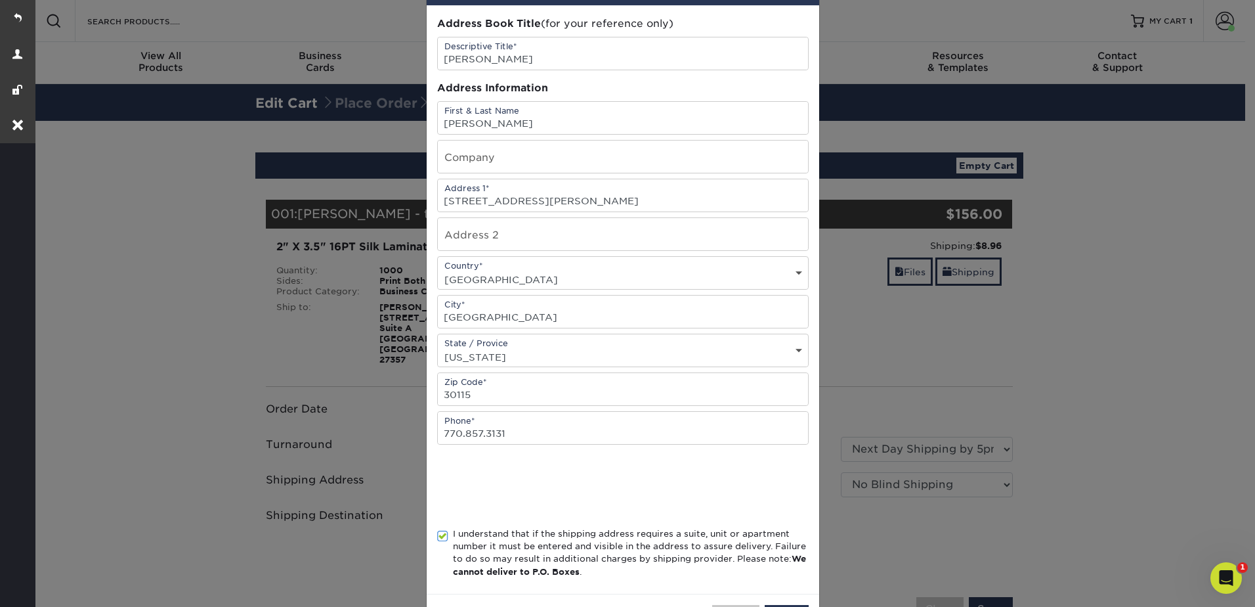
scroll to position [107, 0]
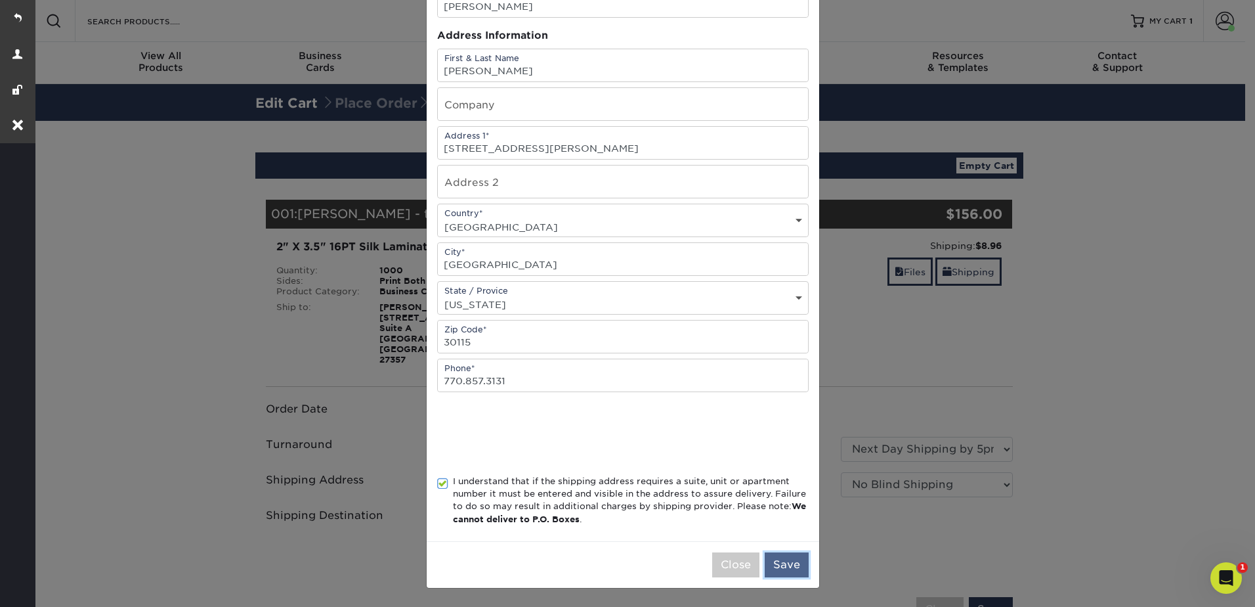
click at [790, 559] on button "Save" at bounding box center [787, 564] width 44 height 25
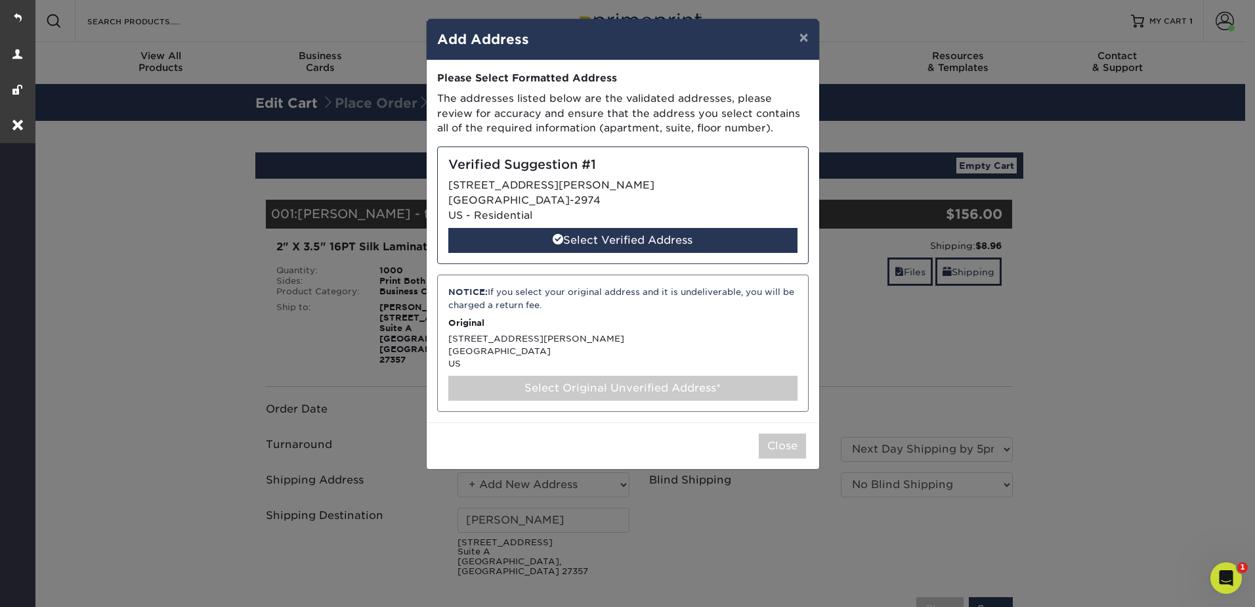
click at [583, 181] on div "Verified Suggestion #1 125 GRIFFIN WAY CANTON, GA 30115-2974 US - Residential S…" at bounding box center [623, 205] width 372 height 118
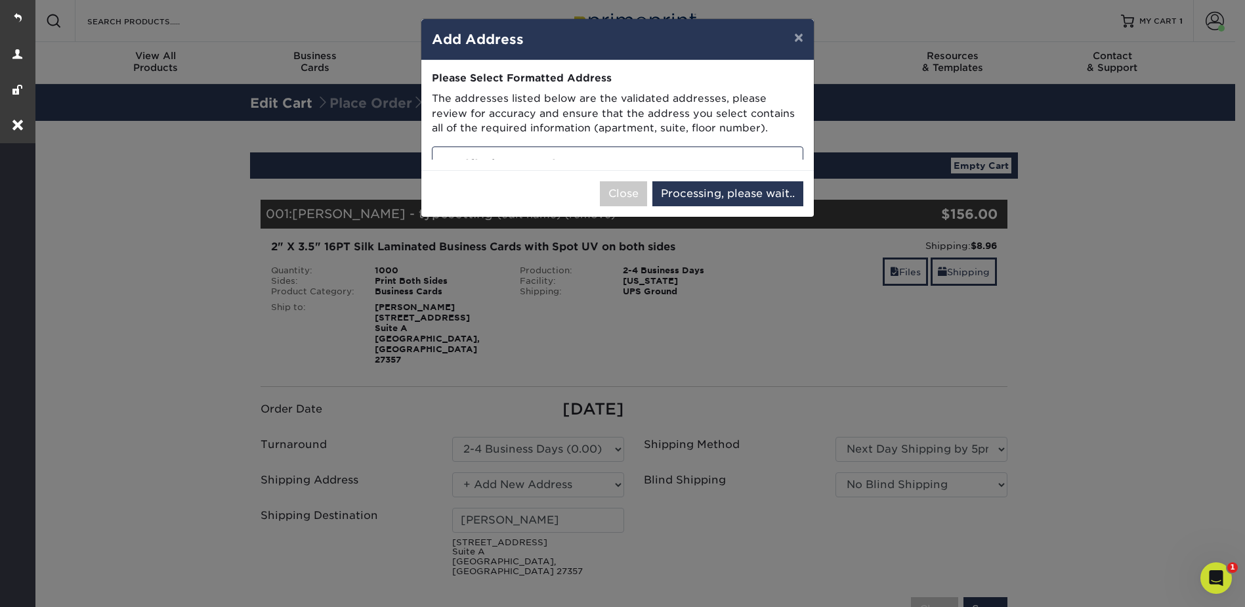
select select "286602"
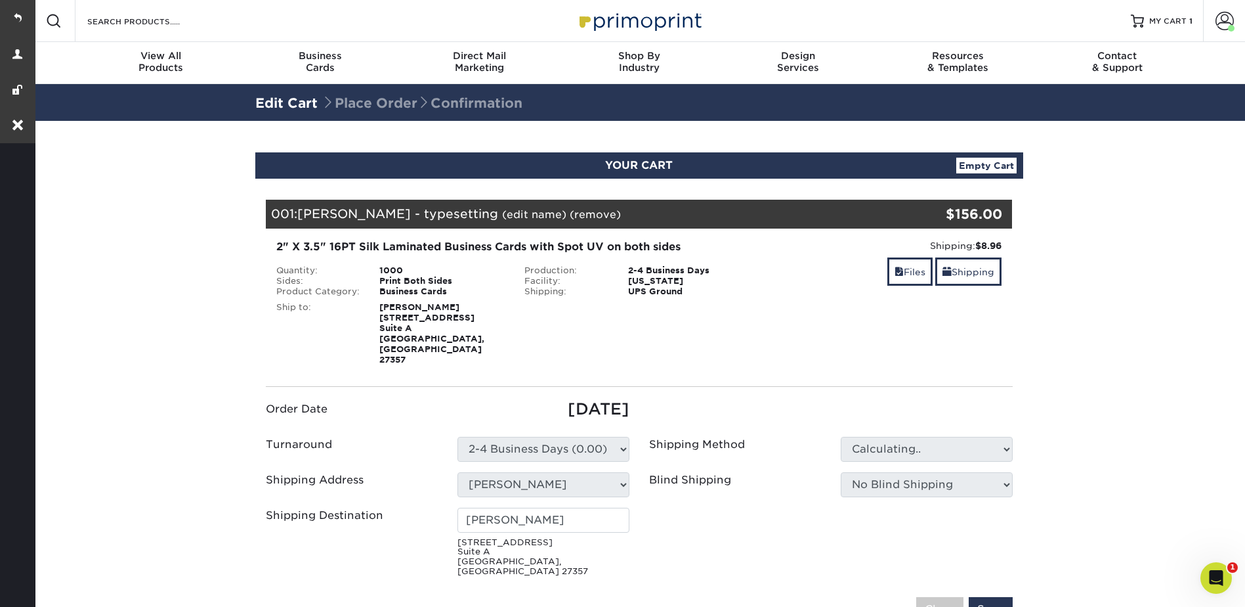
type input "[PERSON_NAME]"
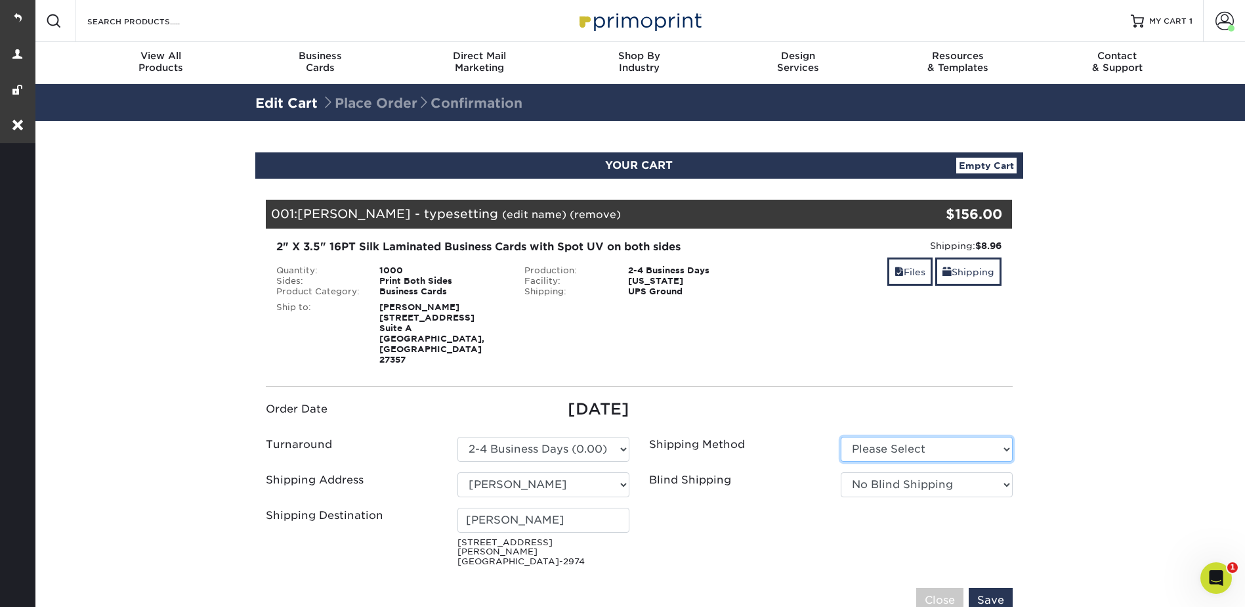
click at [864, 437] on select "Please Select Ground Shipping (+$8.96) 3 Day Shipping Service (+$21.28)" at bounding box center [927, 449] width 172 height 25
select select "13"
click at [841, 437] on select "Please Select Ground Shipping (+$8.96) 3 Day Shipping Service (+$21.28)" at bounding box center [927, 449] width 172 height 25
click at [995, 588] on input "Save" at bounding box center [991, 600] width 44 height 25
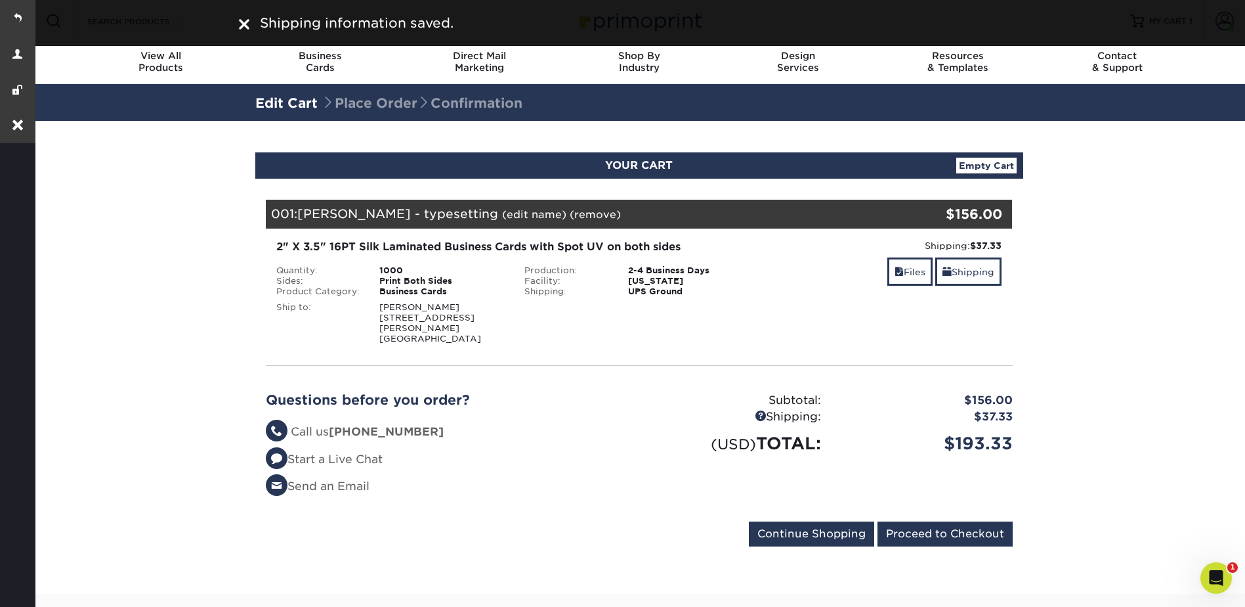
click at [865, 274] on div "Files Shipping" at bounding box center [887, 272] width 229 height 31
click at [895, 274] on span at bounding box center [899, 272] width 9 height 11
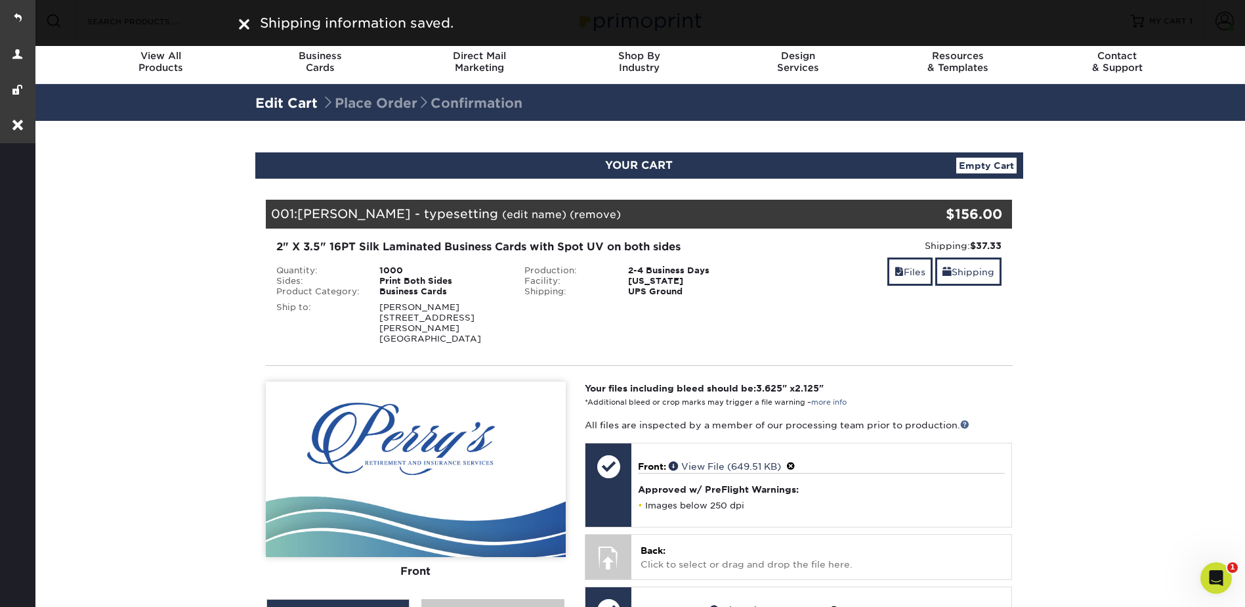
click at [840, 272] on div "Files Shipping" at bounding box center [887, 272] width 229 height 31
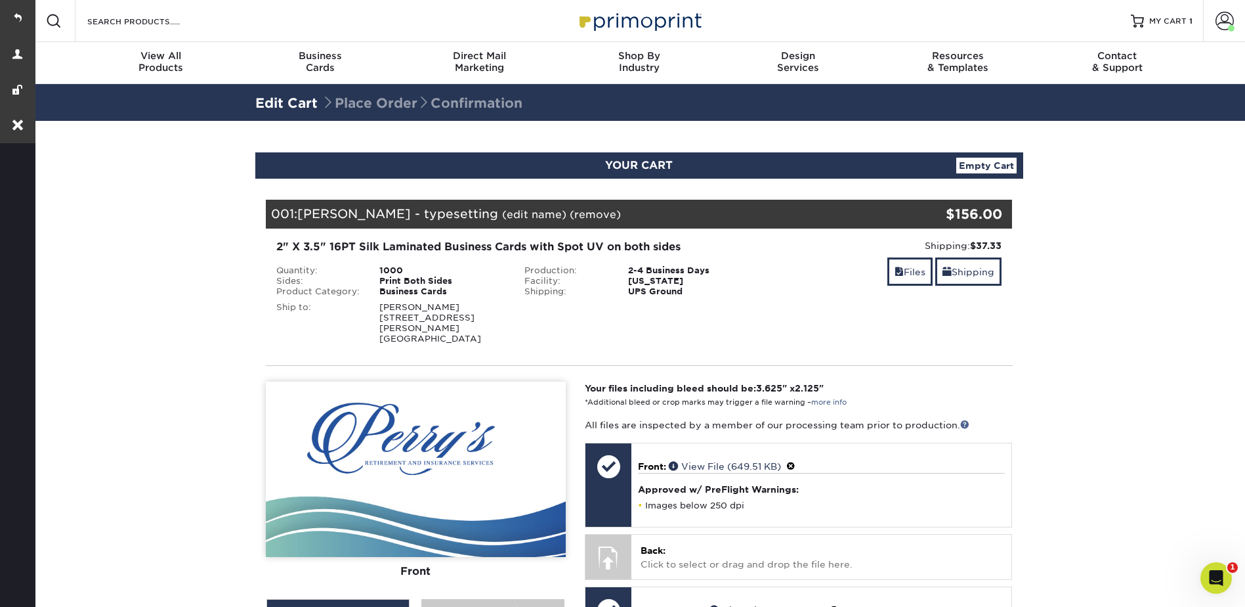
click at [505, 204] on div "001: Greg Tappas - typesetting (edit name) (remove) Are you sure you want to re…" at bounding box center [577, 214] width 622 height 29
click at [509, 211] on link "(edit name)" at bounding box center [534, 214] width 64 height 12
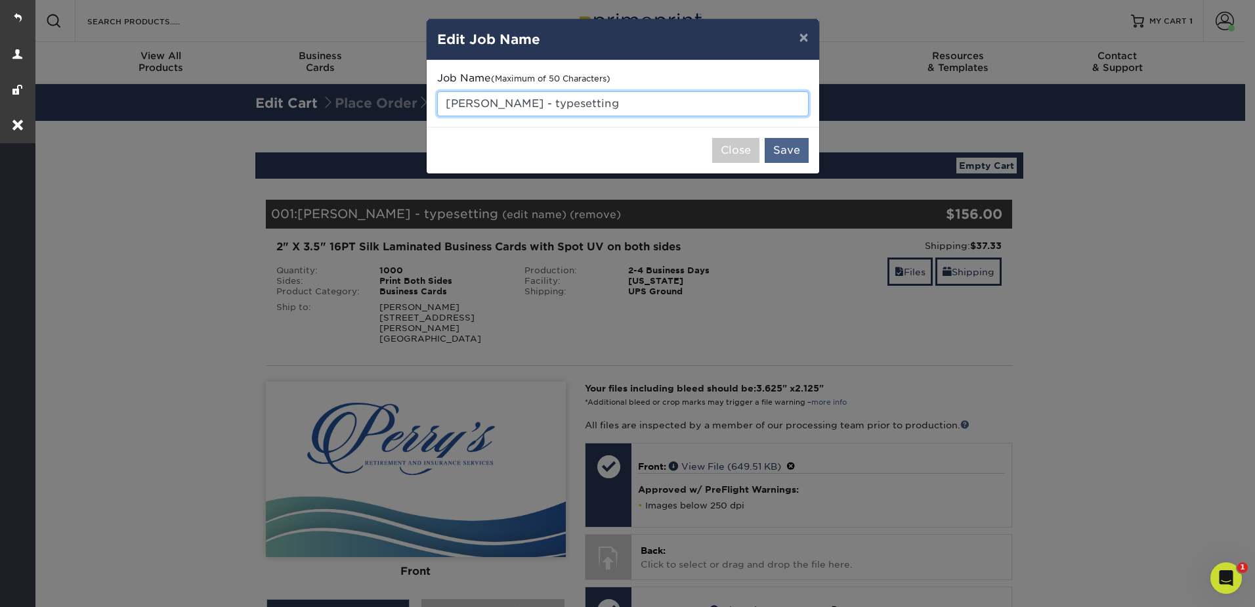
type input "Greg Pappas - typesetting"
click at [793, 147] on button "Save" at bounding box center [787, 150] width 44 height 25
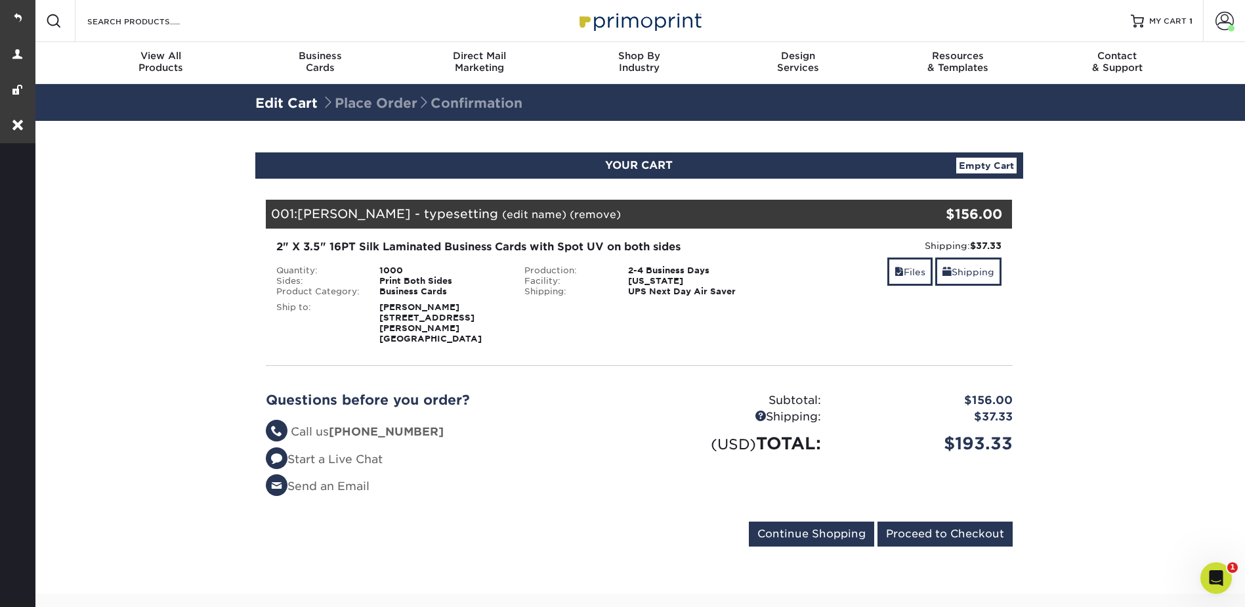
click at [1069, 259] on section "YOUR CART Empty Cart Your Cart is Empty View Account Active Orders Order Histor…" at bounding box center [639, 357] width 1213 height 473
click at [753, 326] on div "Blind Ship:" at bounding box center [639, 320] width 249 height 47
click at [1223, 14] on span at bounding box center [1225, 21] width 18 height 18
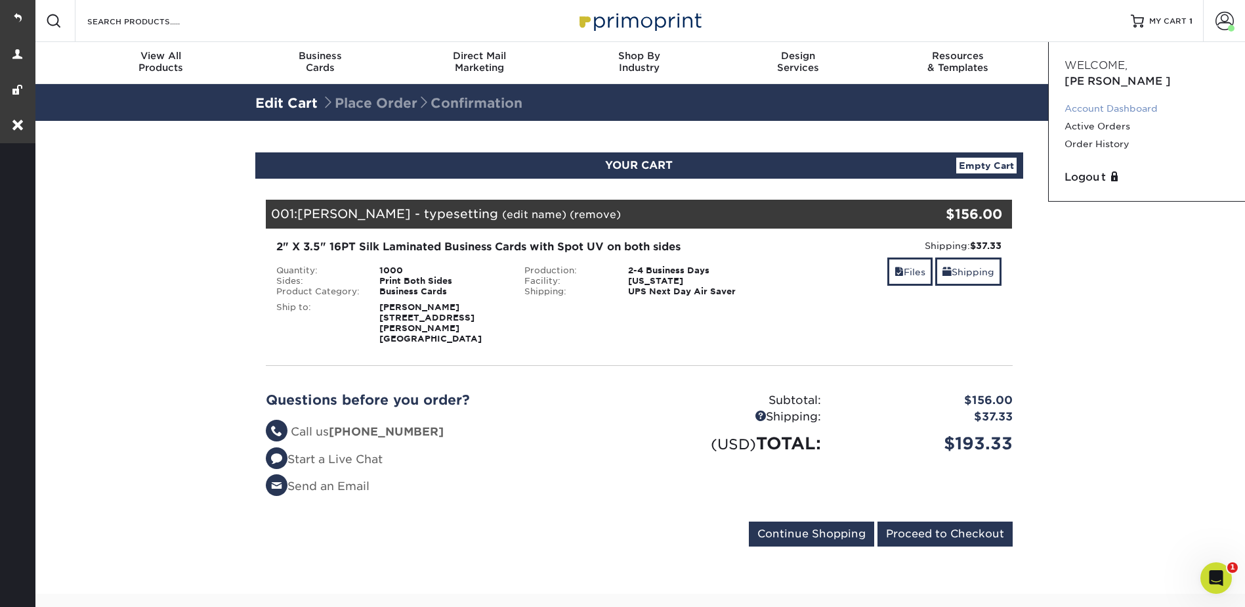
click at [1104, 100] on link "Account Dashboard" at bounding box center [1147, 109] width 165 height 18
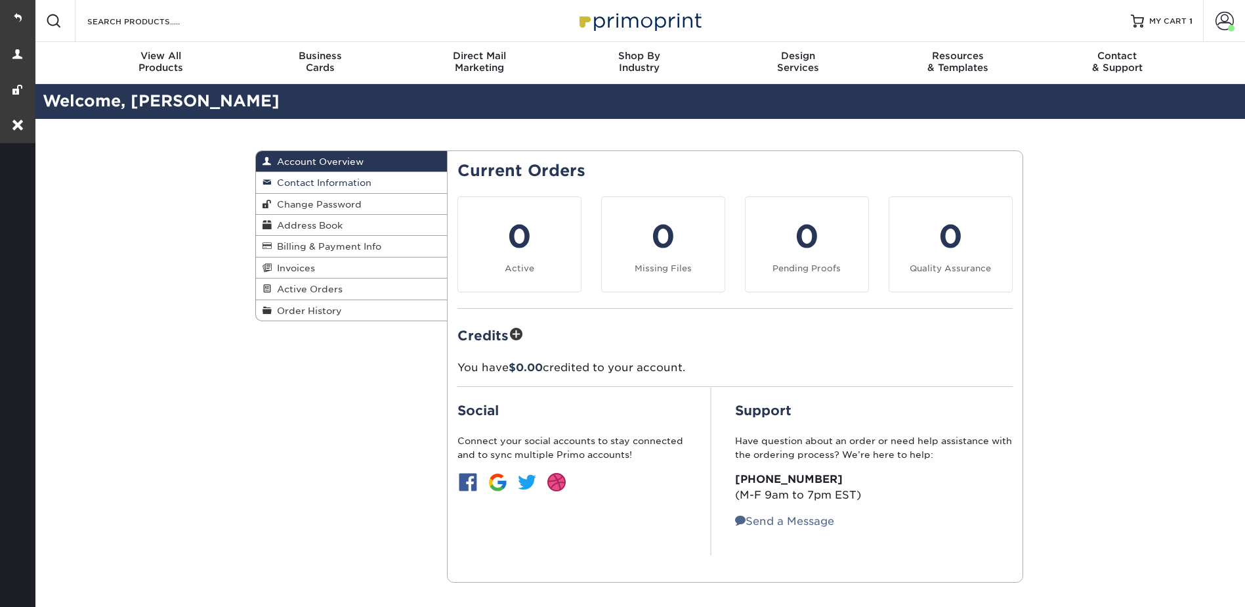
click at [299, 173] on link "Contact Information" at bounding box center [352, 182] width 192 height 21
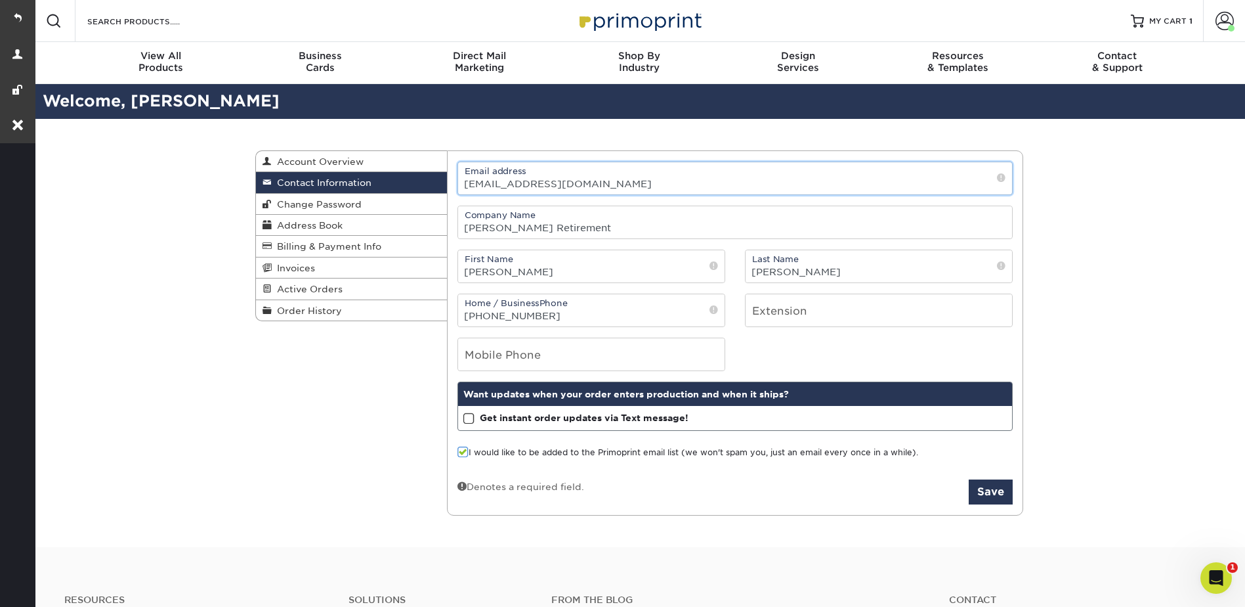
drag, startPoint x: 573, startPoint y: 184, endPoint x: 456, endPoint y: 187, distance: 116.9
click at [456, 187] on div "Email address [EMAIL_ADDRESS][DOMAIN_NAME]" at bounding box center [735, 177] width 575 height 33
click at [1165, 20] on span "MY CART" at bounding box center [1168, 21] width 37 height 11
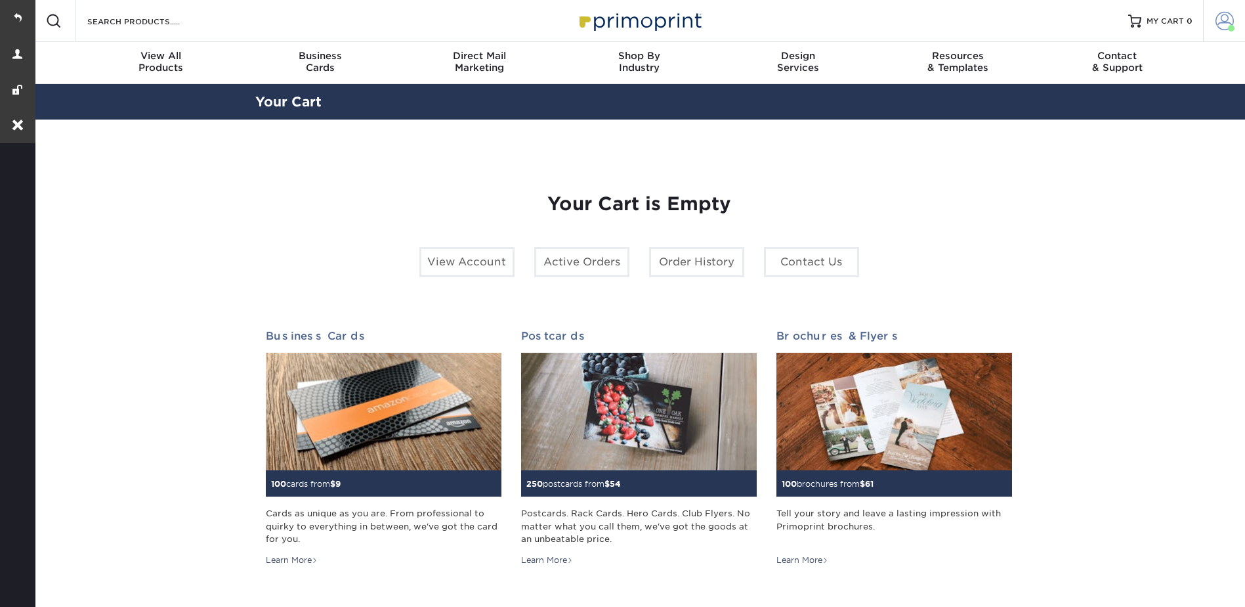
click at [1232, 4] on link "Account" at bounding box center [1224, 21] width 42 height 42
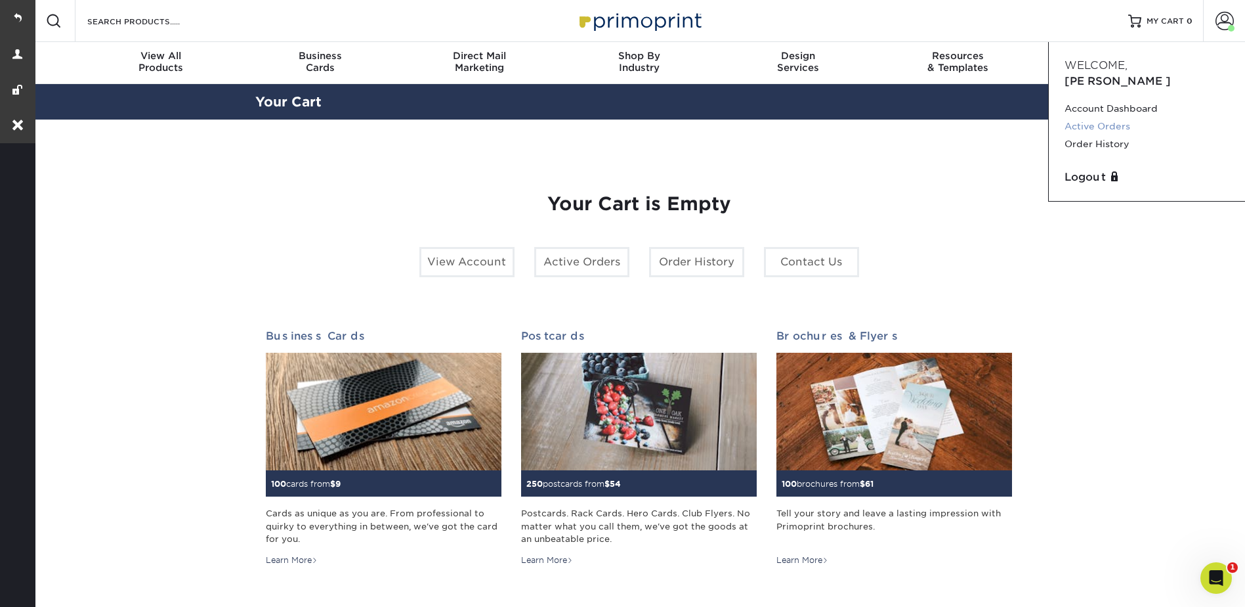
click at [1106, 118] on link "Active Orders" at bounding box center [1147, 127] width 165 height 18
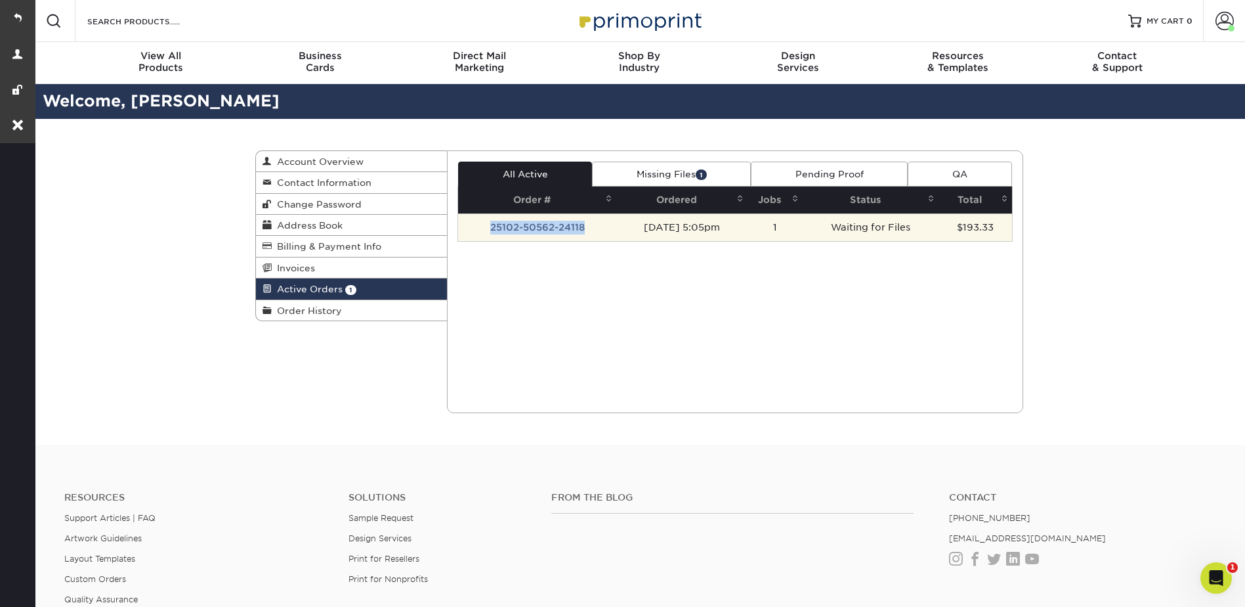
drag, startPoint x: 593, startPoint y: 225, endPoint x: 486, endPoint y: 220, distance: 107.1
click at [486, 220] on td "25102-50562-24118" at bounding box center [537, 227] width 158 height 28
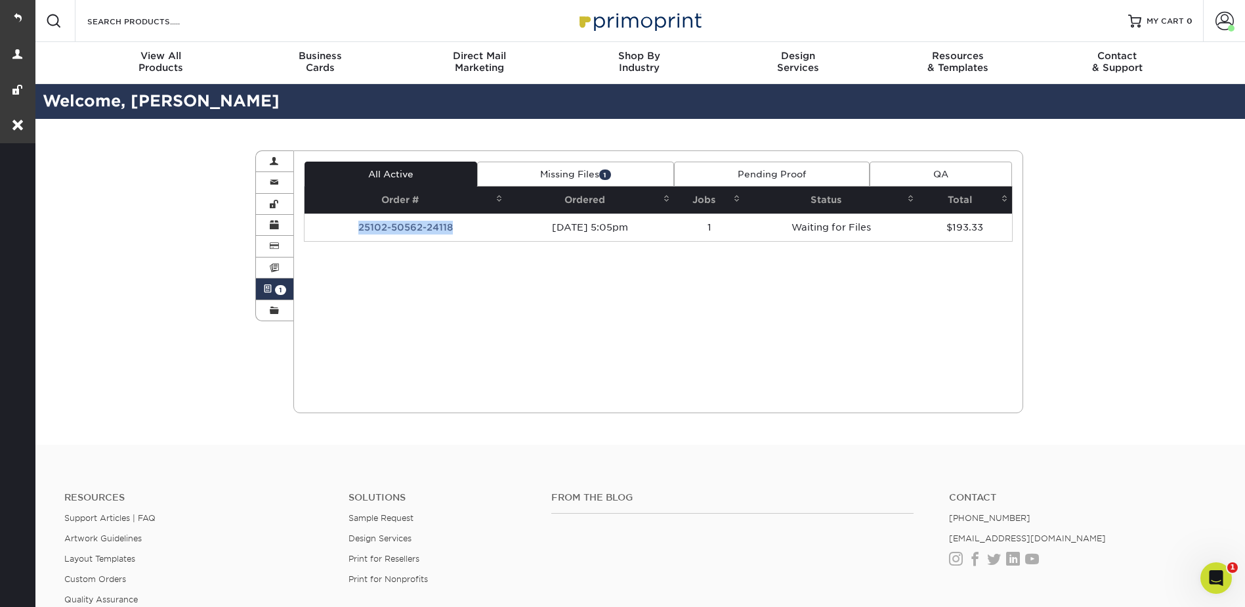
copy td "25102-50562-24118"
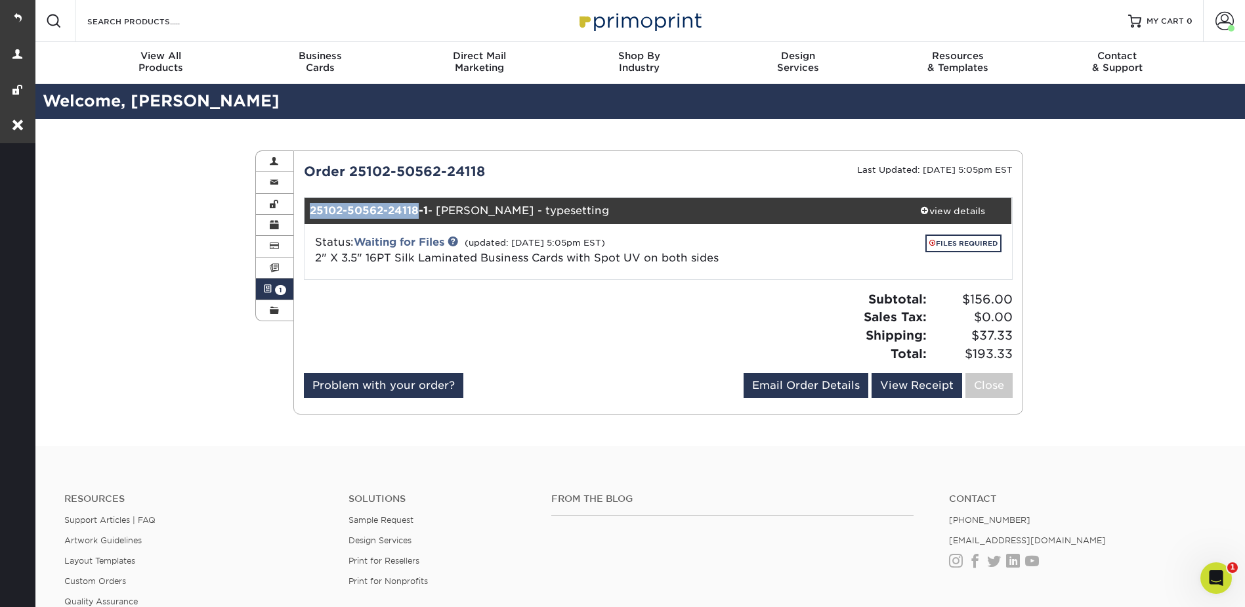
drag, startPoint x: 418, startPoint y: 206, endPoint x: 307, endPoint y: 210, distance: 110.4
click at [307, 210] on div "25102-50562-24118-1 - [PERSON_NAME] - typesetting" at bounding box center [600, 211] width 590 height 26
copy strong "25102-50562-24118"
click at [20, 14] on link at bounding box center [17, 17] width 35 height 35
